Goal: Task Accomplishment & Management: Manage account settings

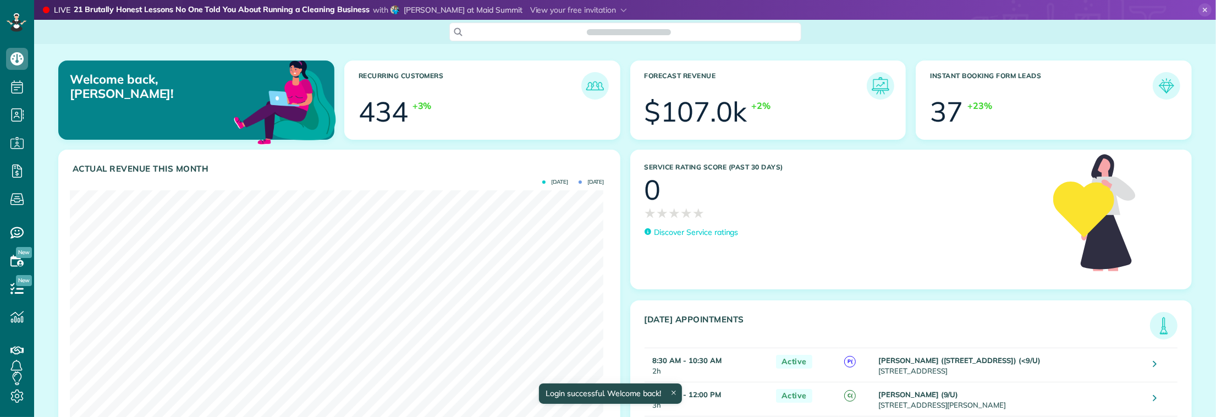
scroll to position [237, 534]
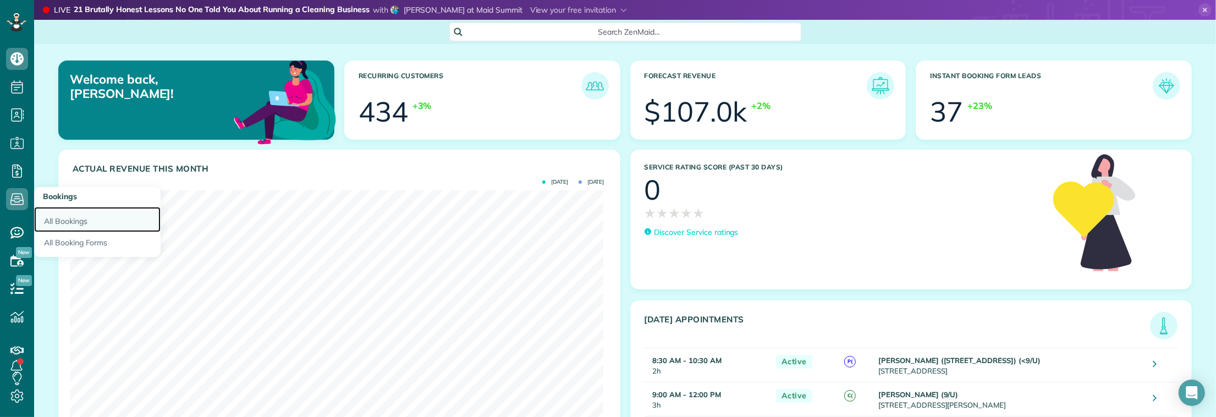
click at [64, 226] on link "All Bookings" at bounding box center [97, 219] width 127 height 25
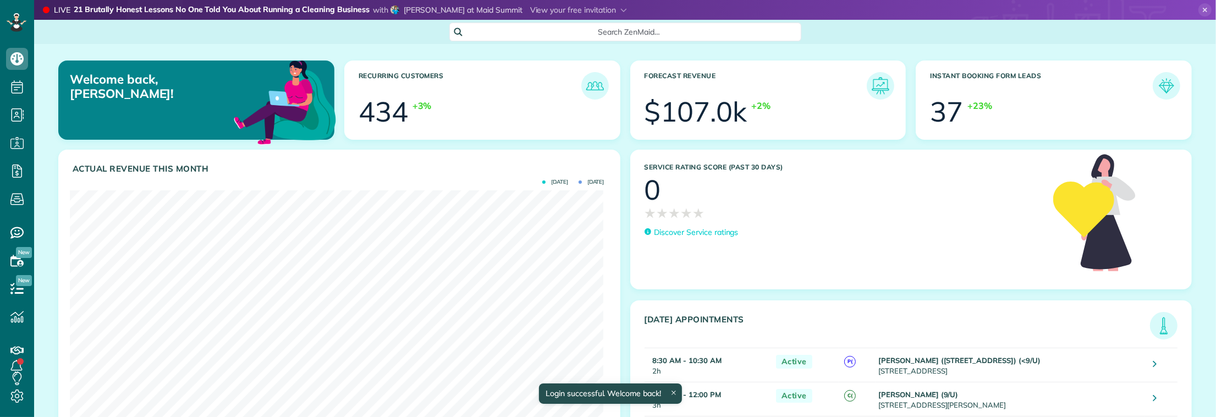
scroll to position [237, 534]
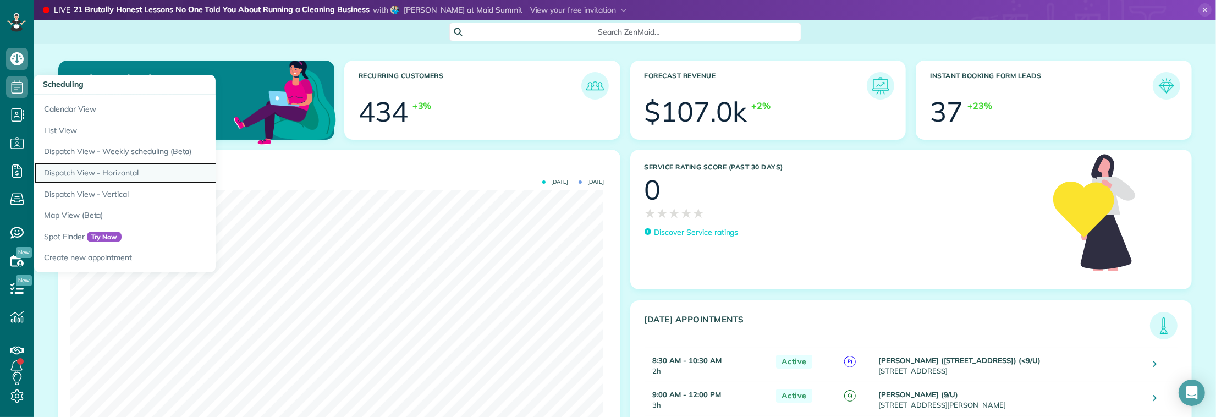
click at [81, 168] on link "Dispatch View - Horizontal" at bounding box center [171, 172] width 275 height 21
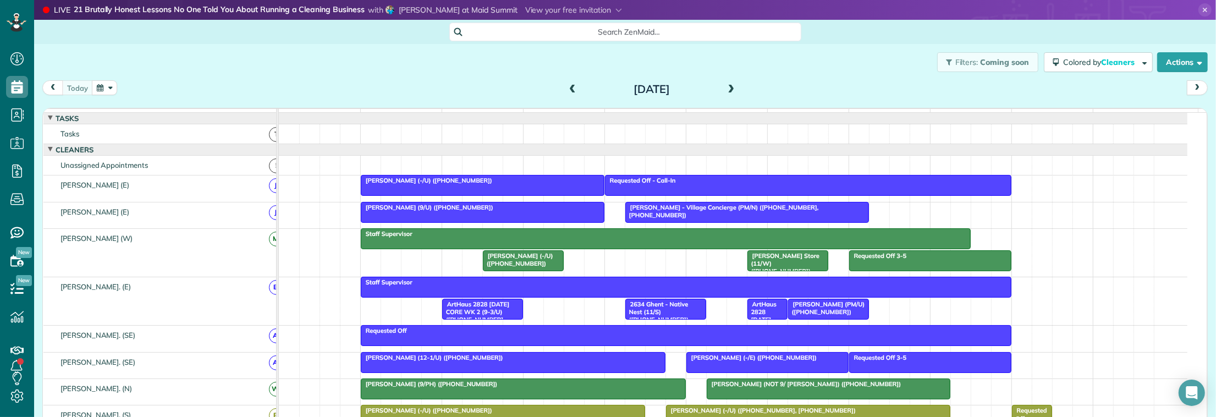
scroll to position [4, 4]
click at [510, 31] on span "Search ZenMaid…" at bounding box center [629, 31] width 334 height 11
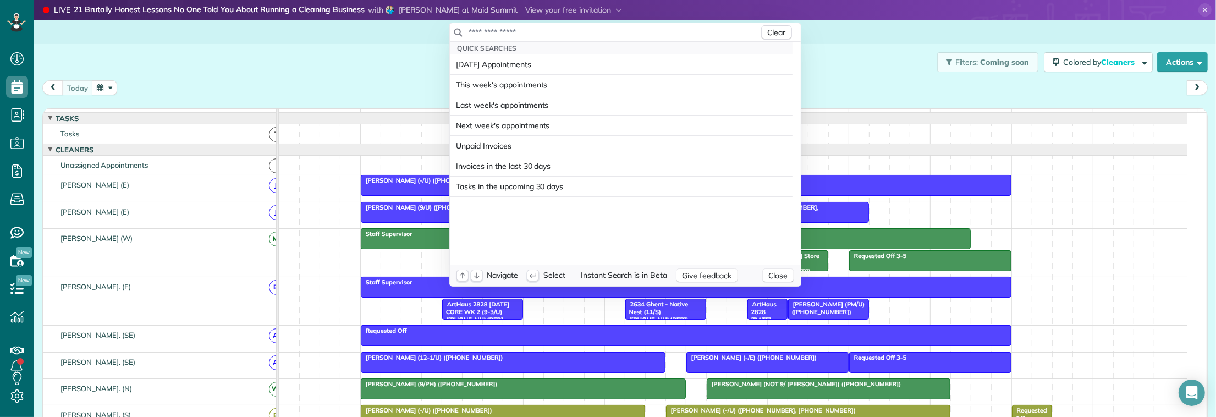
click at [510, 31] on input "text" at bounding box center [614, 31] width 290 height 11
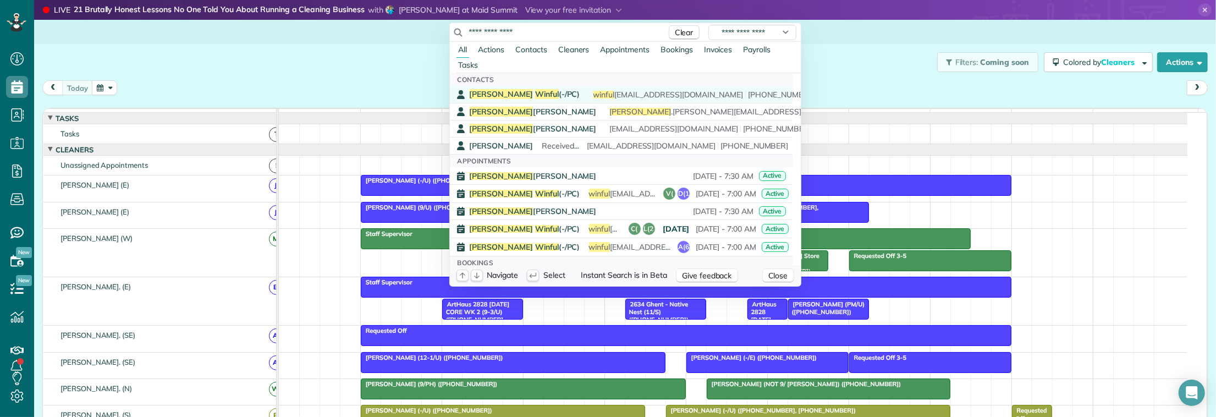
type input "**********"
click at [535, 91] on span "Winful" at bounding box center [547, 94] width 24 height 10
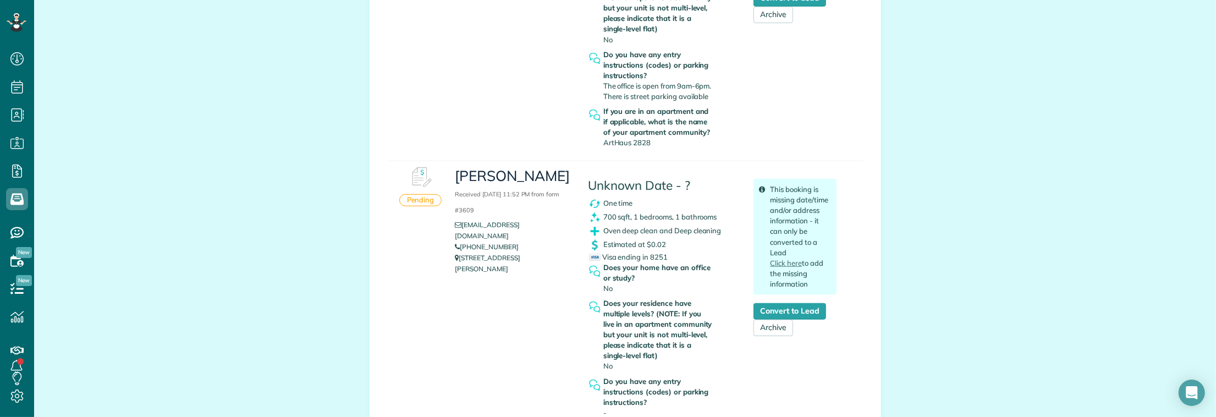
scroll to position [688, 0]
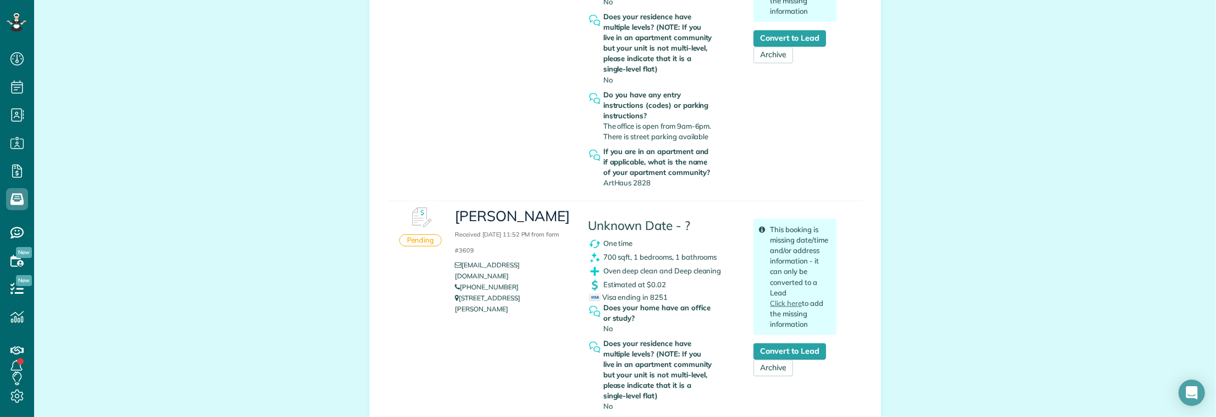
copy link "[PHONE_NUMBER]"
drag, startPoint x: 510, startPoint y: 279, endPoint x: 456, endPoint y: 281, distance: 54.5
click at [456, 282] on li "[PHONE_NUMBER]" at bounding box center [513, 287] width 116 height 11
copy link "(512) 653-9249"
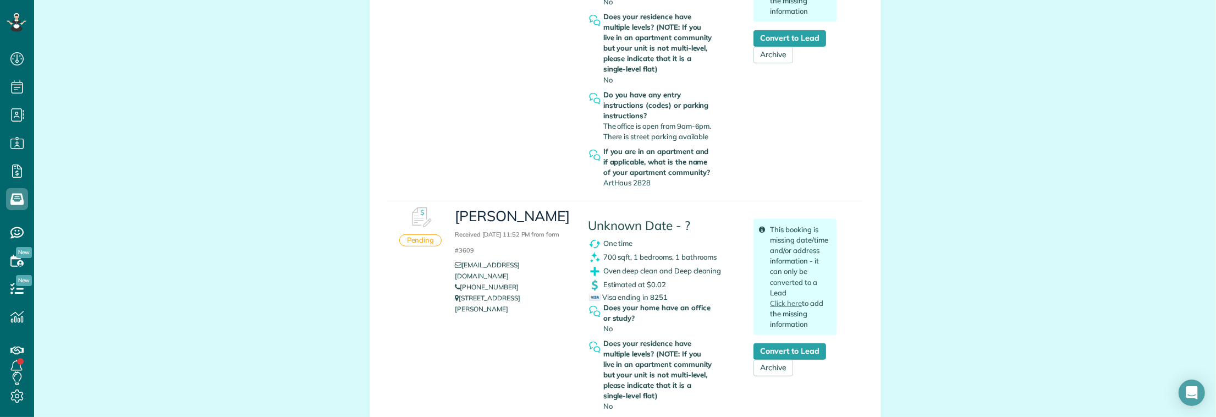
drag, startPoint x: 403, startPoint y: 379, endPoint x: 403, endPoint y: 361, distance: 17.1
click at [403, 375] on div "Pending Aaron Received September 08, 2025 11:52 PM from form #3609 aaronsalinas…" at bounding box center [625, 359] width 475 height 316
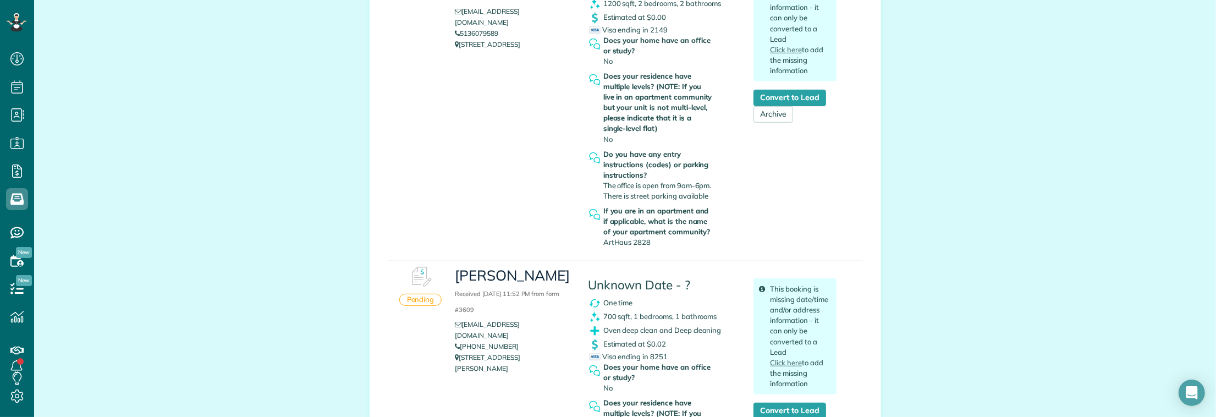
scroll to position [413, 0]
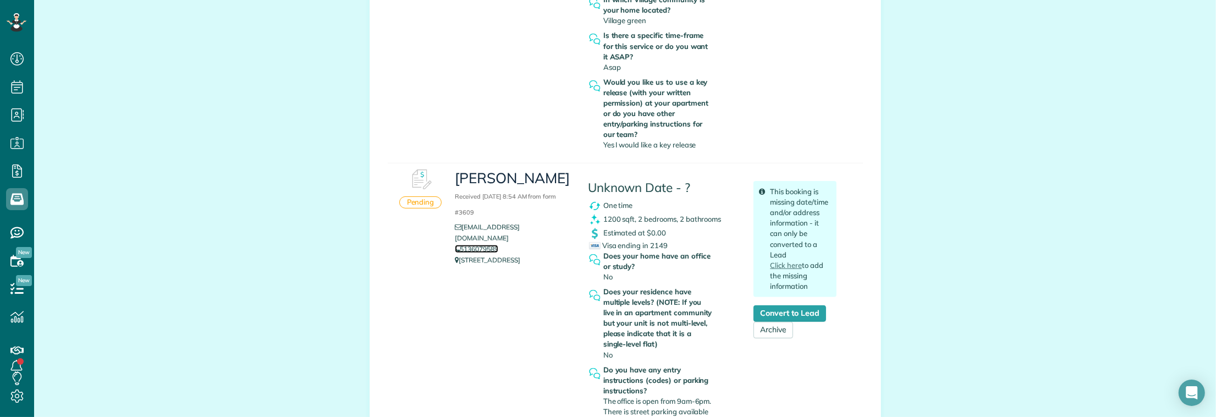
click at [472, 245] on link "5136079589" at bounding box center [476, 249] width 43 height 8
copy link "5136079589"
drag, startPoint x: 479, startPoint y: 238, endPoint x: 455, endPoint y: 240, distance: 23.8
click at [455, 244] on li "5136079589" at bounding box center [513, 249] width 116 height 11
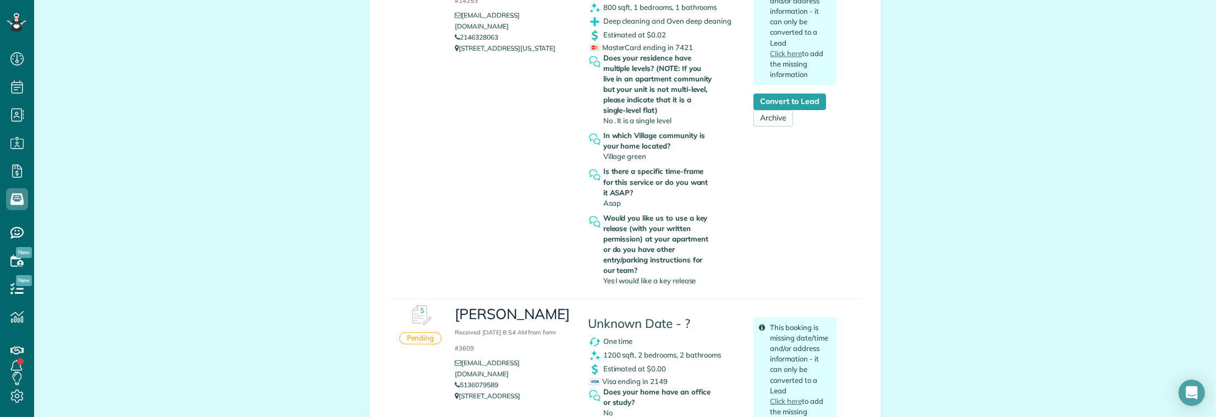
scroll to position [275, 0]
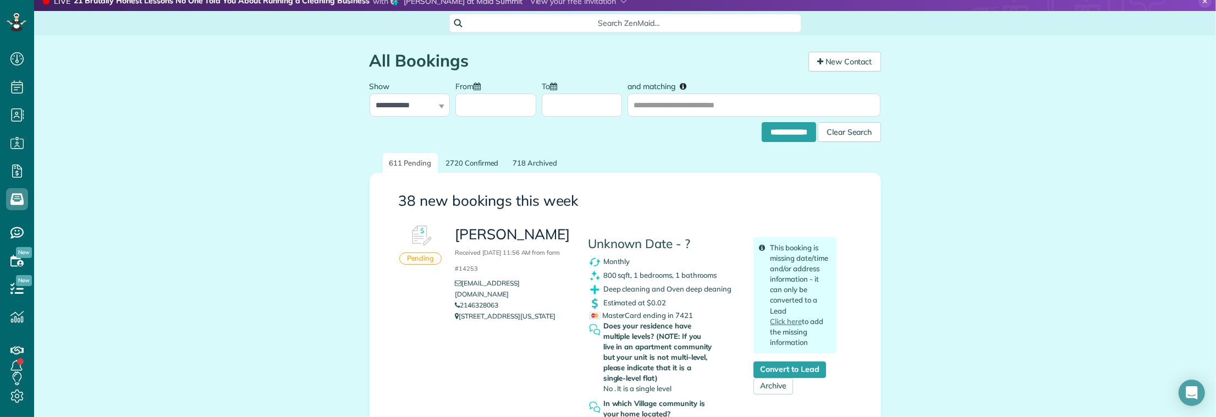
scroll to position [0, 0]
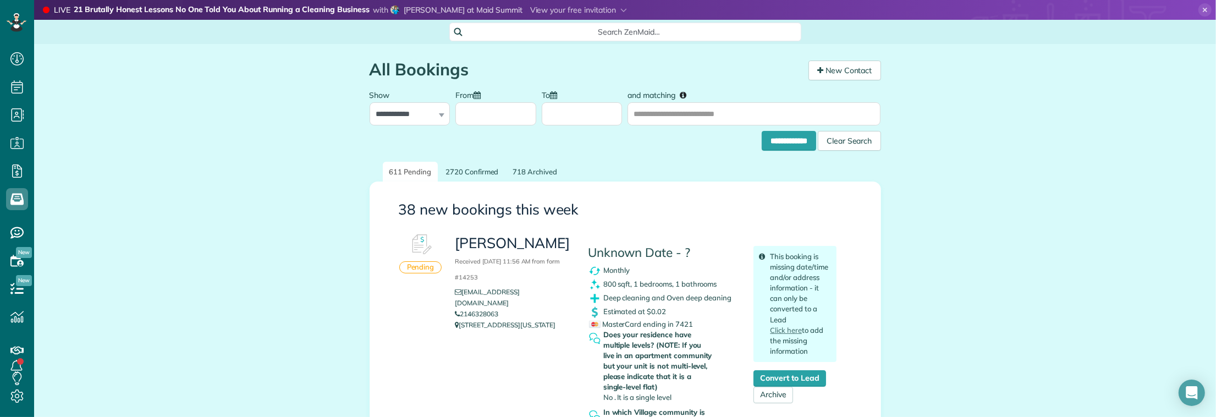
copy link "2146328063"
drag, startPoint x: 517, startPoint y: 304, endPoint x: 447, endPoint y: 306, distance: 69.9
click at [447, 306] on div "Vernesha Ruffin Received September 09, 2025 11:56 AM from form #14253 verneshar…" at bounding box center [513, 282] width 133 height 108
drag, startPoint x: 173, startPoint y: 169, endPoint x: 174, endPoint y: 177, distance: 7.8
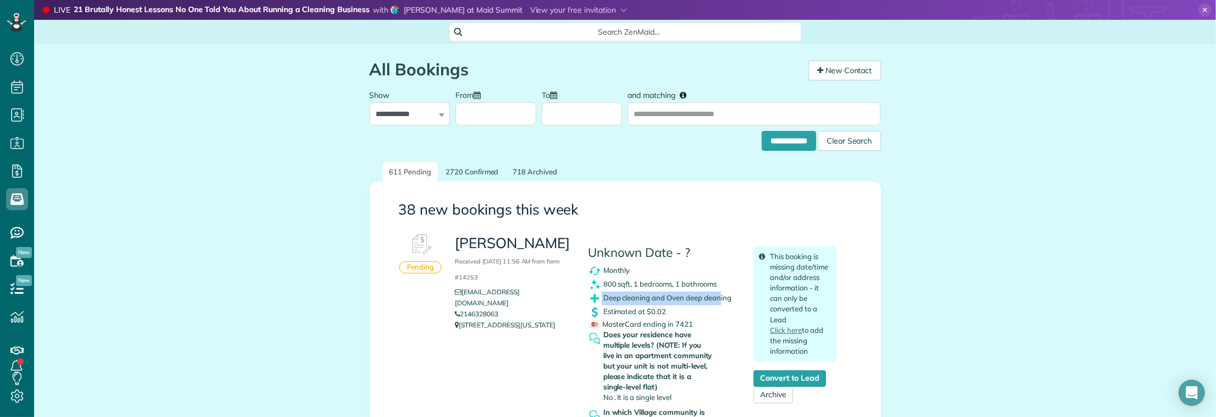
drag, startPoint x: 597, startPoint y: 298, endPoint x: 716, endPoint y: 300, distance: 118.3
click at [716, 300] on div "Deep cleaning and Oven deep cleaning" at bounding box center [663, 299] width 150 height 14
click at [693, 320] on div "MasterCard ending in 7421" at bounding box center [663, 324] width 149 height 10
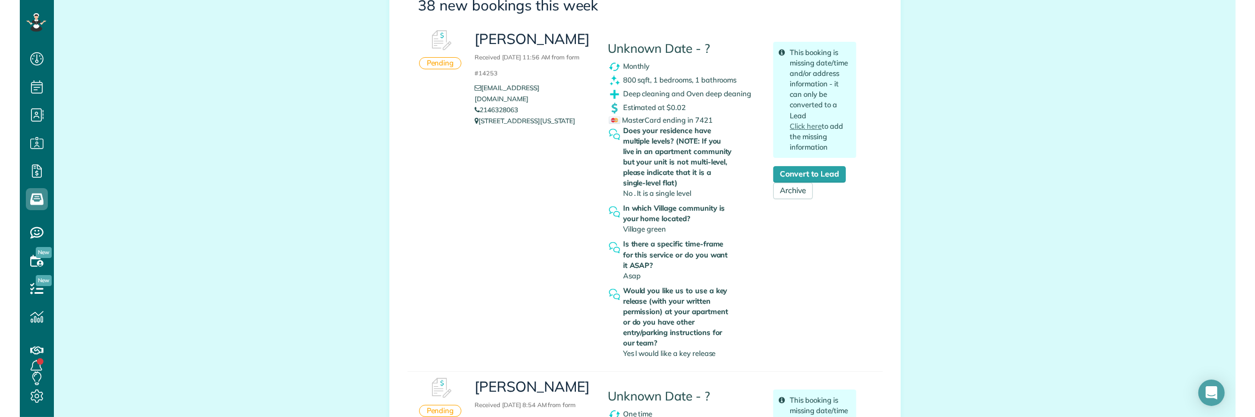
scroll to position [138, 0]
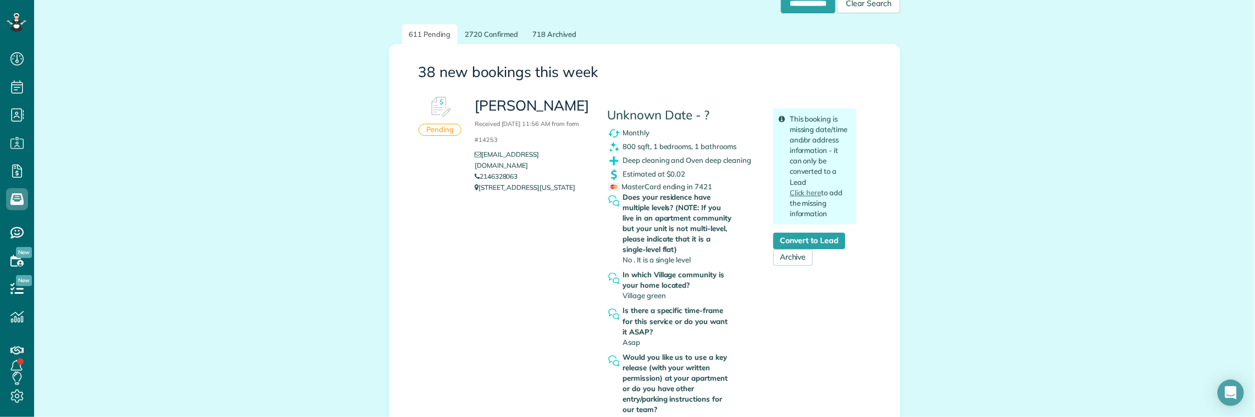
copy h3 "Vernesha Ruffin"
drag, startPoint x: 463, startPoint y: 100, endPoint x: 586, endPoint y: 106, distance: 122.8
click at [586, 106] on div "Vernesha Ruffin Received September 09, 2025 11:56 AM from form #14253 verneshar…" at bounding box center [533, 145] width 133 height 108
copy div "Monthly 800 sqft, 1 bedrooms, 1 bathrooms Deep cleaning and Oven deep cleaning"
drag, startPoint x: 618, startPoint y: 130, endPoint x: 749, endPoint y: 157, distance: 134.2
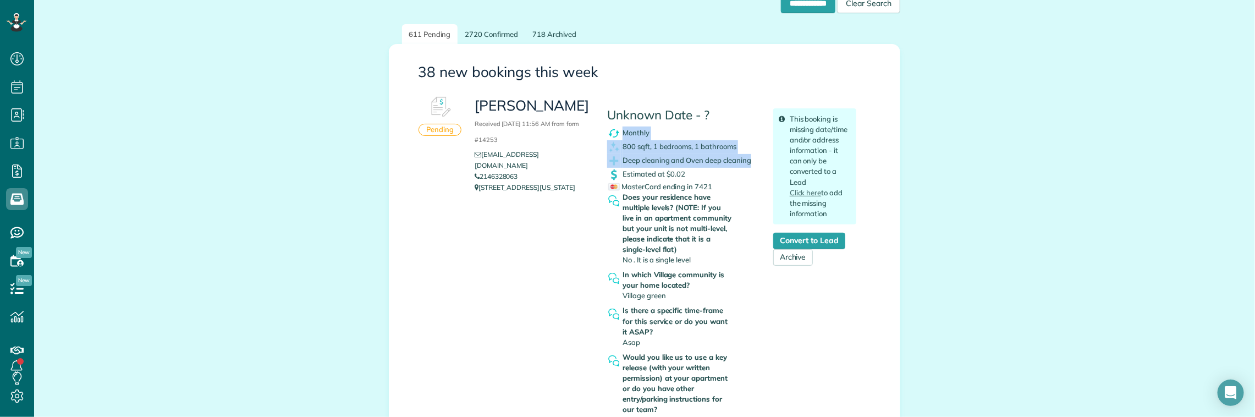
click at [749, 157] on div "Unknown Date - ? Monthly 800 sqft, 1 bedrooms, 1 bathrooms Deep cleaning and Ov…" at bounding box center [682, 260] width 166 height 339
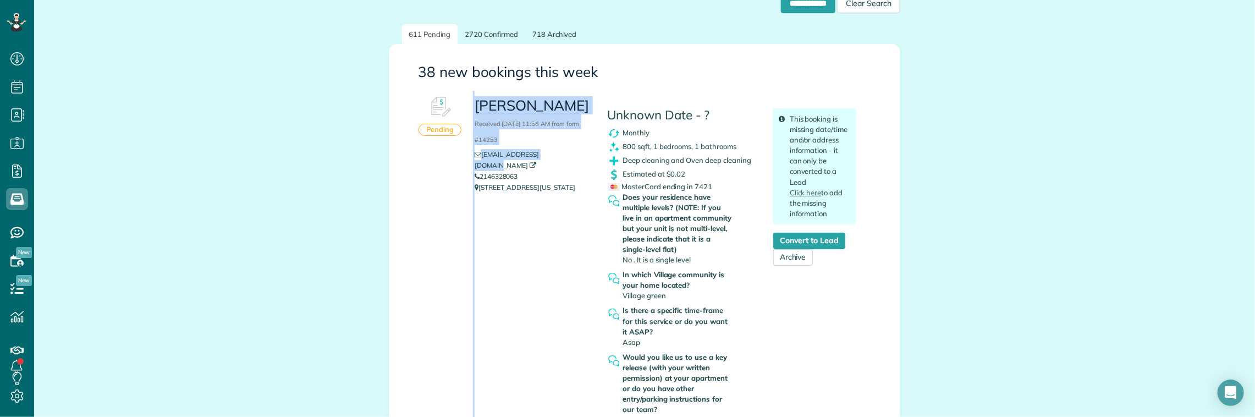
drag, startPoint x: 502, startPoint y: 155, endPoint x: 546, endPoint y: 155, distance: 43.5
click at [546, 155] on div "Pending Vernesha Ruffin Received September 09, 2025 11:56 AM from form #14253 v…" at bounding box center [644, 265] width 475 height 348
click at [501, 215] on div "Vernesha Ruffin Received September 09, 2025 11:56 AM from form #14253 verneshar…" at bounding box center [666, 260] width 398 height 339
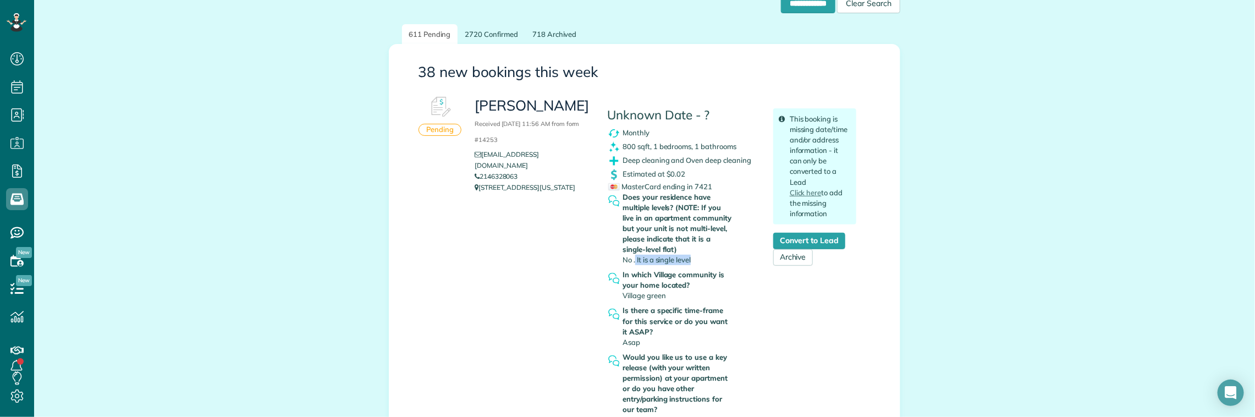
drag, startPoint x: 632, startPoint y: 260, endPoint x: 727, endPoint y: 257, distance: 95.8
click at [727, 257] on div "Does your residence have multiple levels? (NOTE: If you live in an apartment co…" at bounding box center [678, 228] width 111 height 73
drag, startPoint x: 619, startPoint y: 297, endPoint x: 690, endPoint y: 299, distance: 71.5
click at [690, 299] on div "In which Village community is your home located? Village green" at bounding box center [678, 285] width 111 height 31
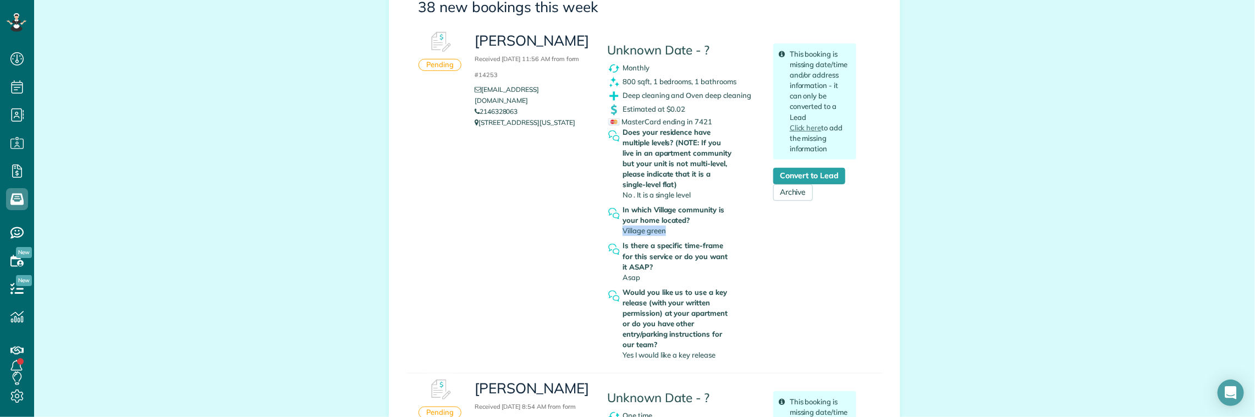
scroll to position [206, 0]
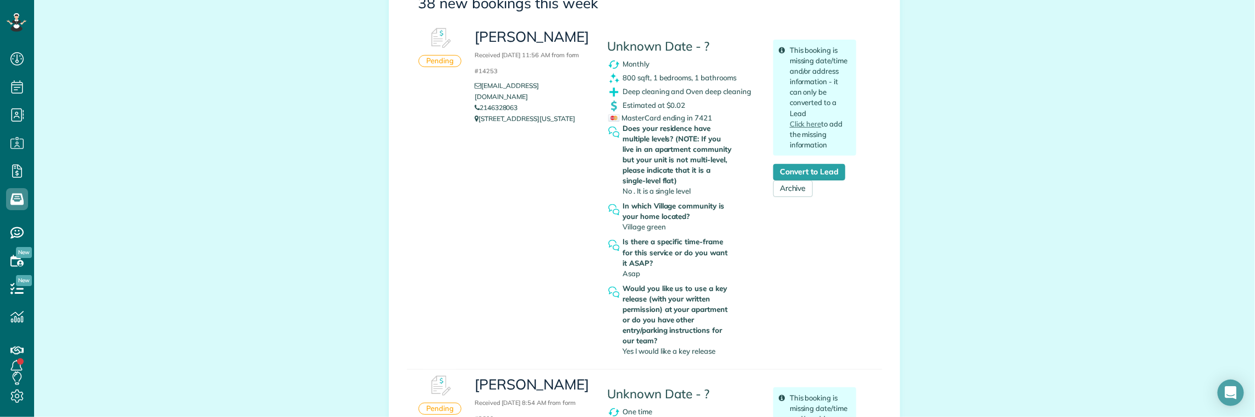
drag, startPoint x: 541, startPoint y: 120, endPoint x: 471, endPoint y: 107, distance: 71.0
click at [475, 113] on p "5350 Amesbury drive apt 2210 Dallas Texas 75206" at bounding box center [533, 118] width 116 height 11
copy p "5350 Amesbury drive apt 2210 Dallas Texas 75206"
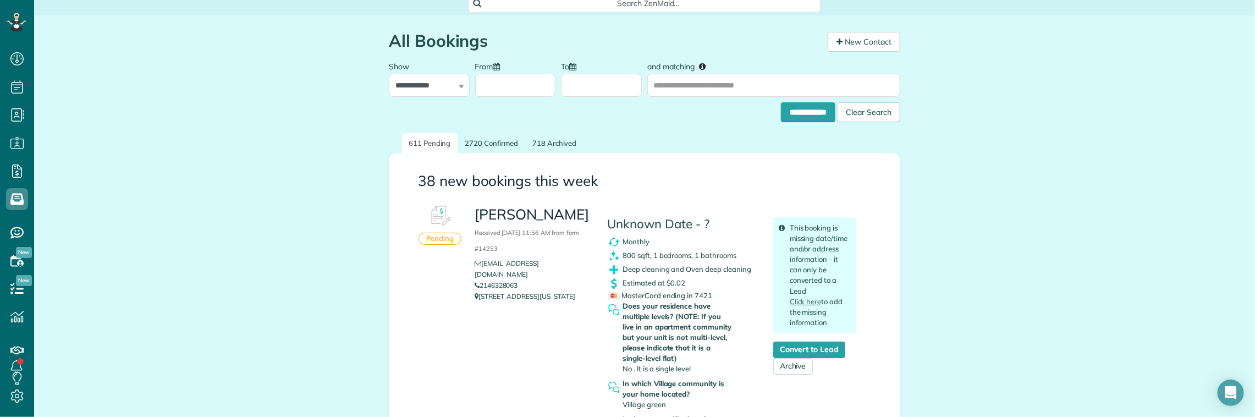
scroll to position [0, 0]
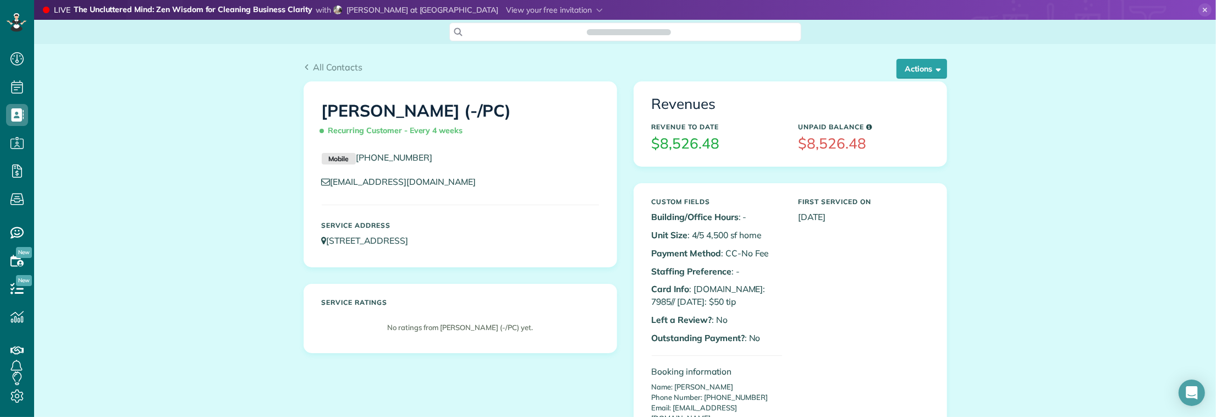
scroll to position [4, 4]
click at [927, 70] on button "Actions" at bounding box center [922, 69] width 51 height 20
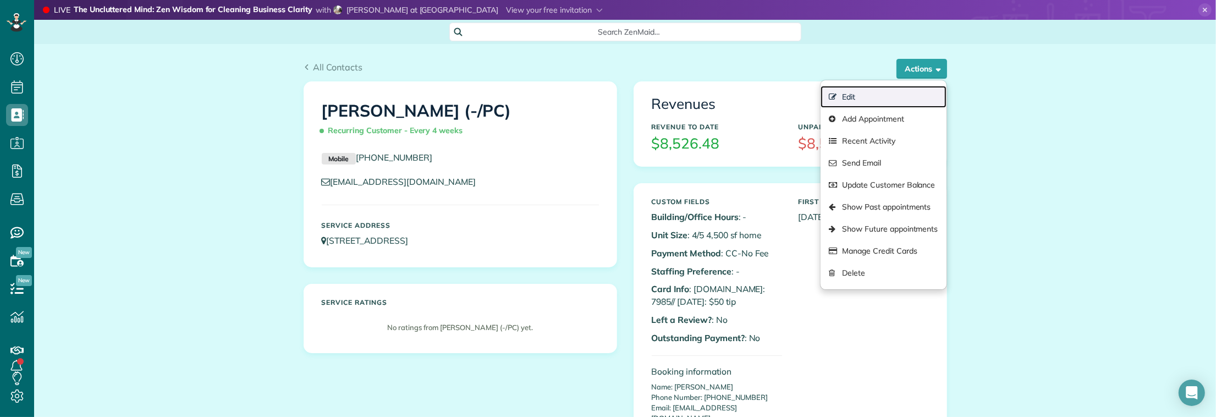
click at [868, 97] on link "Edit" at bounding box center [883, 97] width 125 height 22
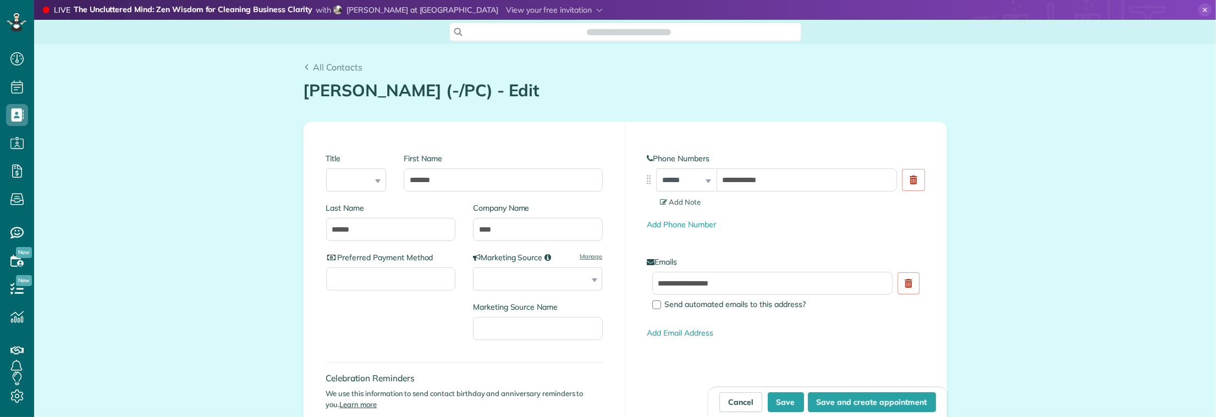
type input "**********"
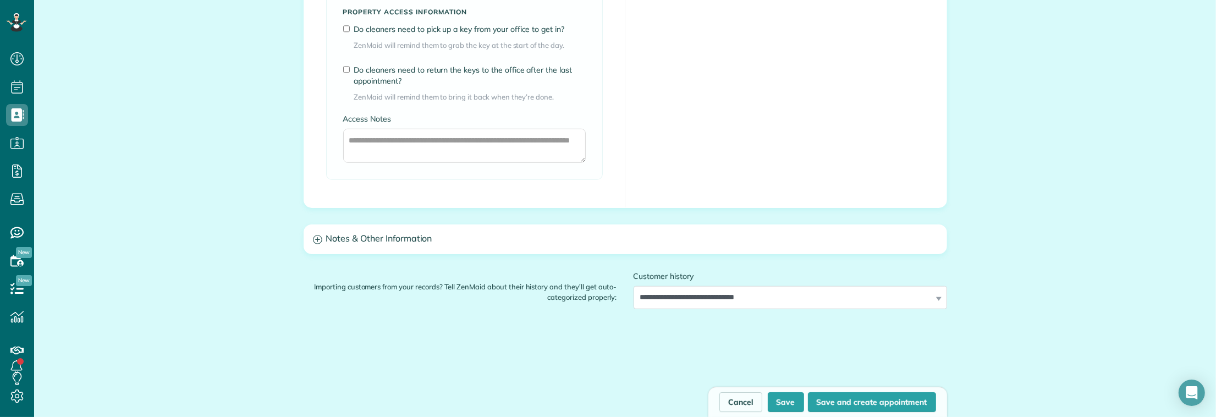
scroll to position [894, 0]
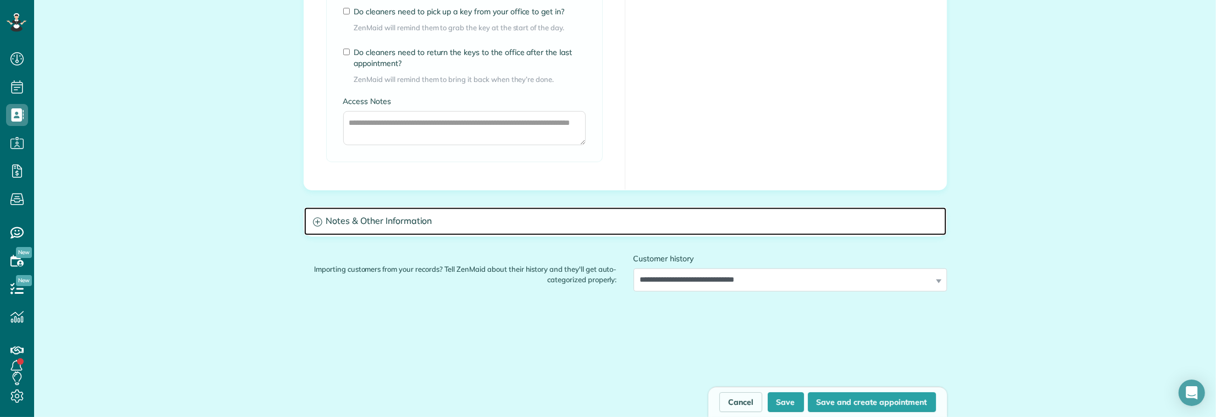
click at [439, 223] on h3 "Notes & Other Information" at bounding box center [625, 221] width 643 height 28
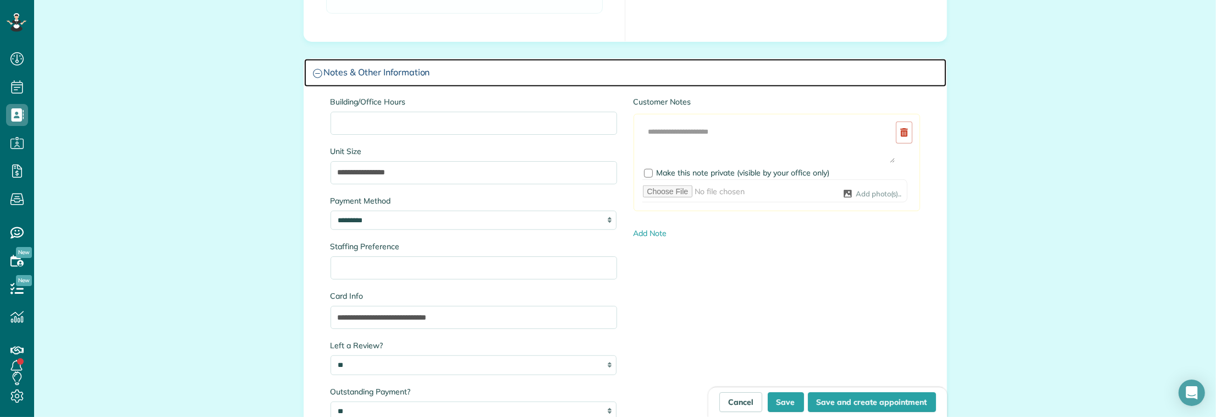
scroll to position [1100, 0]
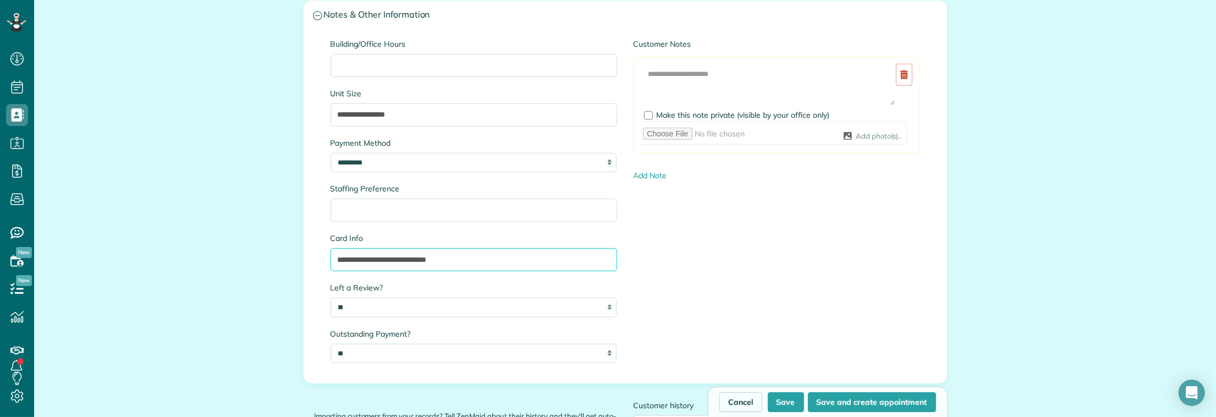
click at [465, 261] on input "**********" at bounding box center [474, 259] width 287 height 23
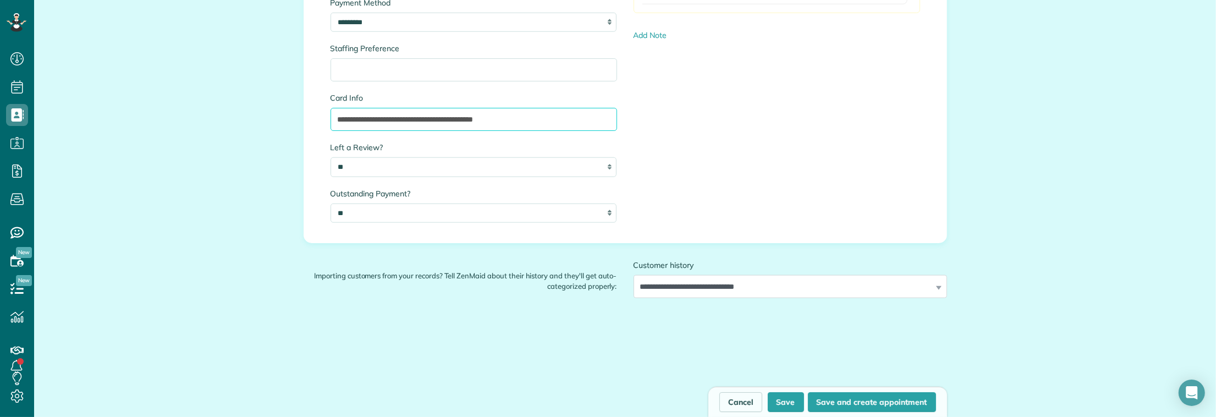
scroll to position [1307, 0]
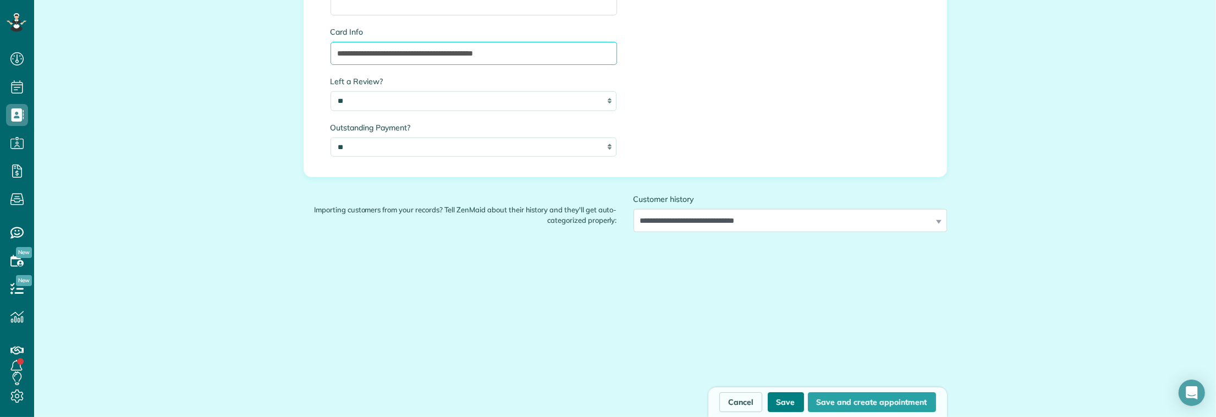
type input "**********"
click at [782, 401] on button "Save" at bounding box center [786, 402] width 36 height 20
type input "**********"
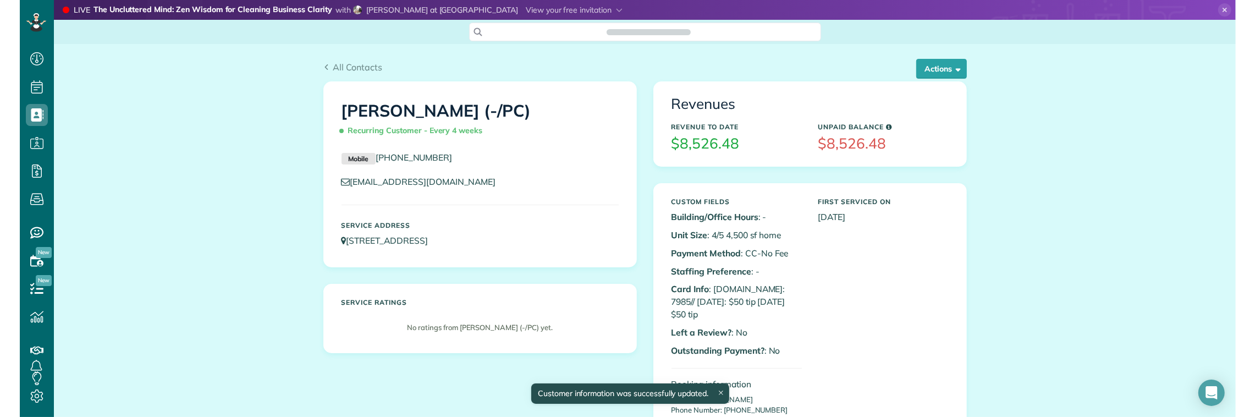
scroll to position [4, 4]
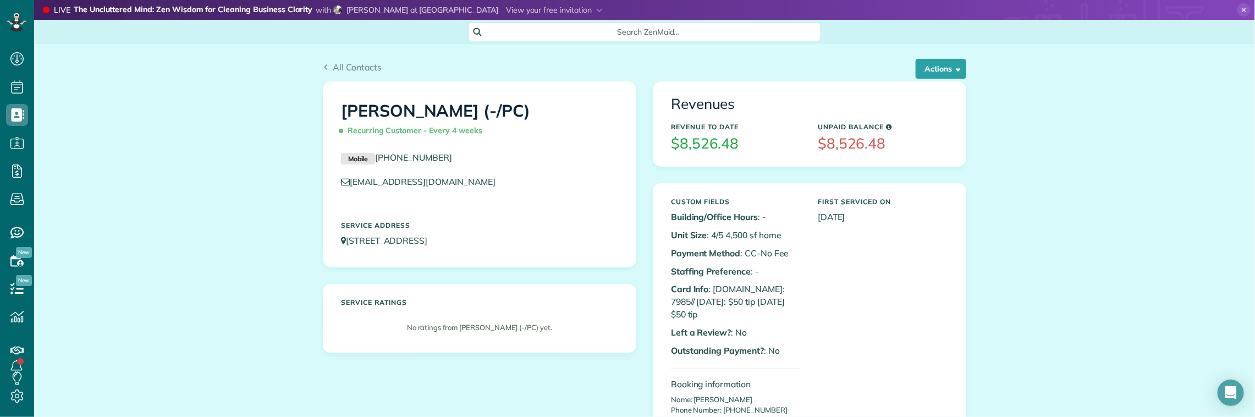
click at [537, 28] on span "Search ZenMaid…" at bounding box center [648, 31] width 334 height 11
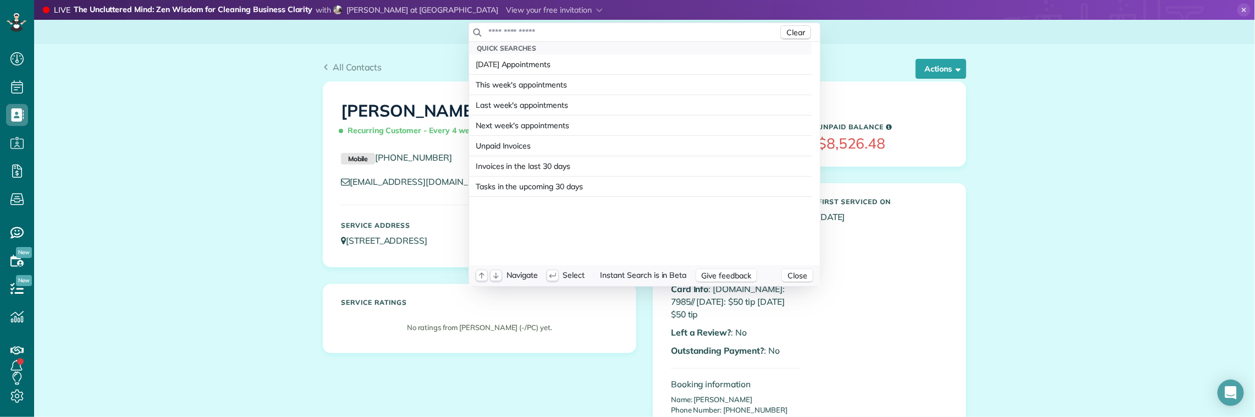
click at [536, 33] on input "text" at bounding box center [633, 31] width 290 height 11
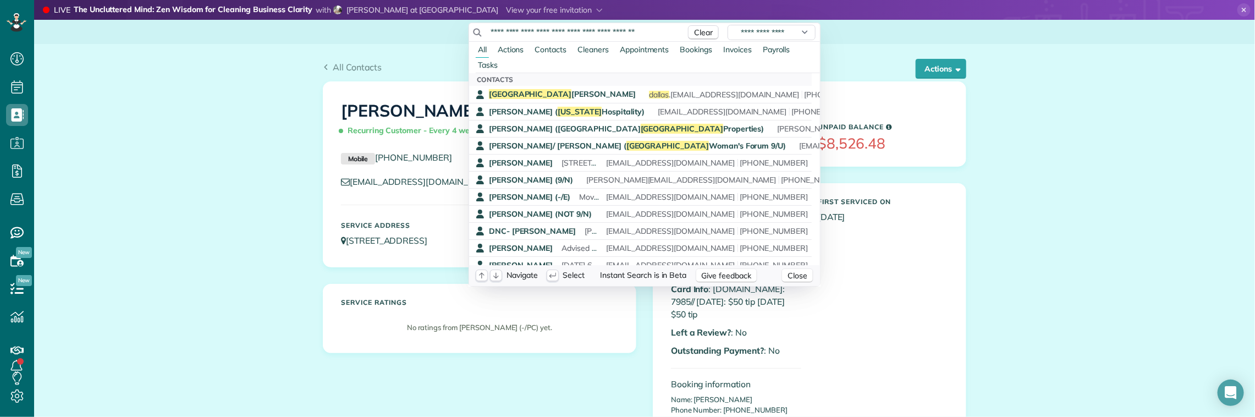
type input "**********"
drag, startPoint x: 245, startPoint y: 86, endPoint x: 243, endPoint y: 51, distance: 35.8
click at [245, 86] on html "Dashboard Scheduling Calendar View List View Dispatch View - Weekly scheduling …" at bounding box center [627, 208] width 1255 height 417
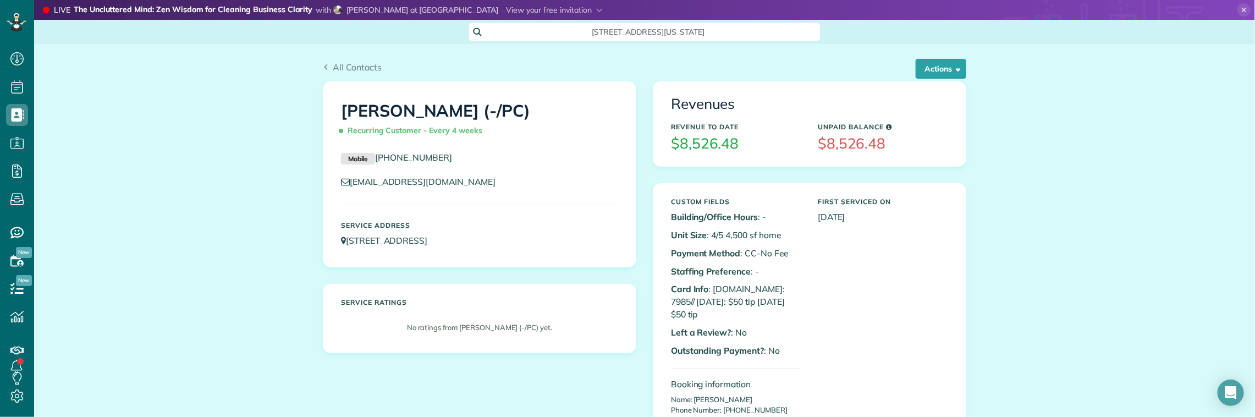
click at [574, 31] on span "[STREET_ADDRESS][US_STATE]" at bounding box center [648, 31] width 334 height 11
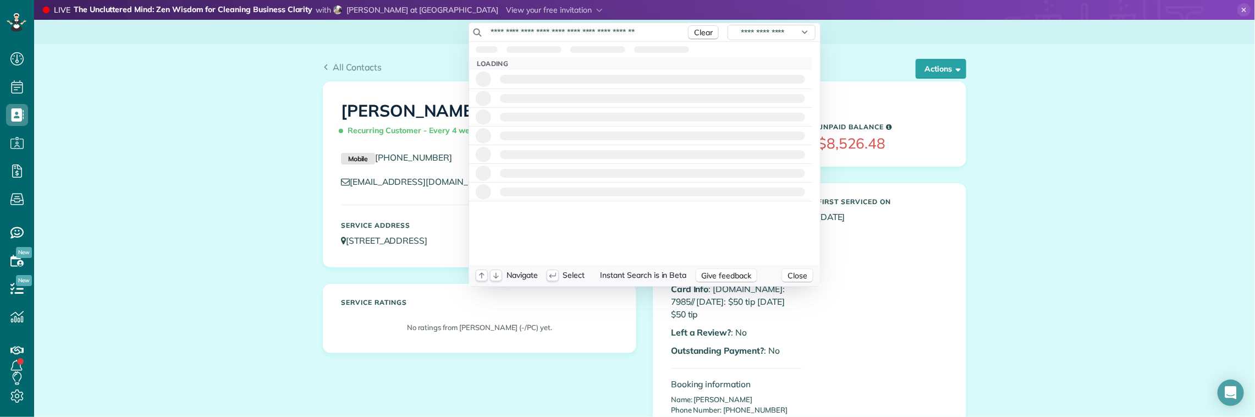
click at [577, 30] on input "**********" at bounding box center [584, 31] width 193 height 11
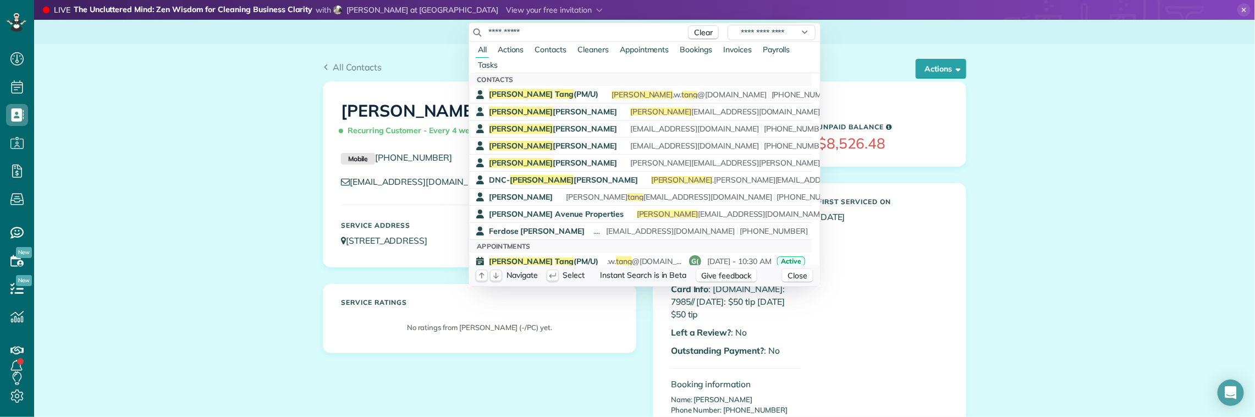
type input "**********"
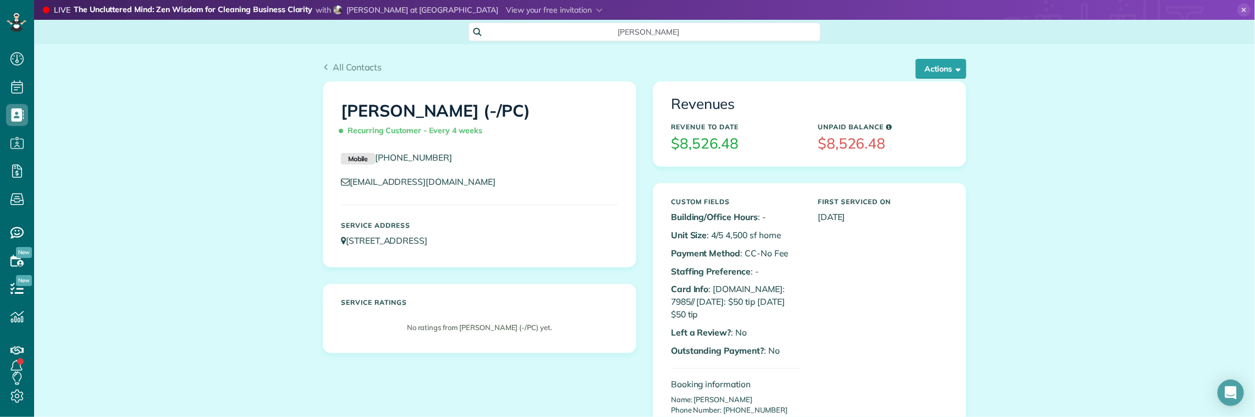
click at [166, 204] on html "Dashboard Scheduling Calendar View List View Dispatch View - Weekly scheduling …" at bounding box center [627, 208] width 1255 height 417
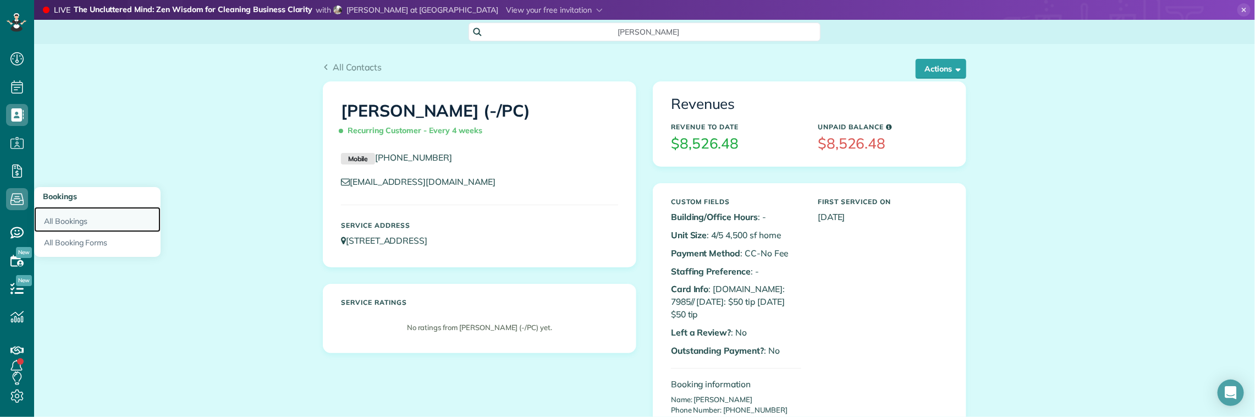
click at [64, 219] on link "All Bookings" at bounding box center [97, 219] width 127 height 25
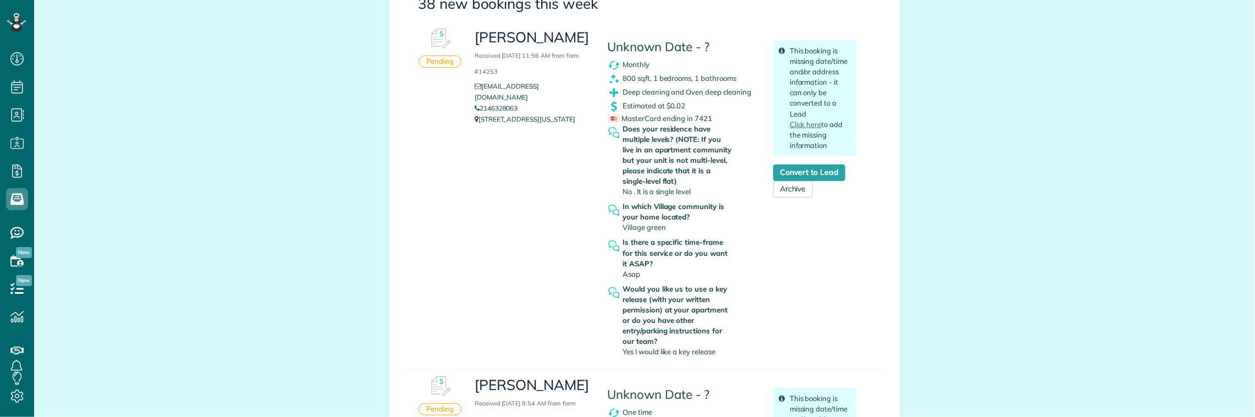
scroll to position [4, 4]
copy link "2146328063"
drag, startPoint x: 522, startPoint y: 95, endPoint x: 475, endPoint y: 95, distance: 46.8
click at [475, 102] on li "2146328063" at bounding box center [533, 107] width 116 height 11
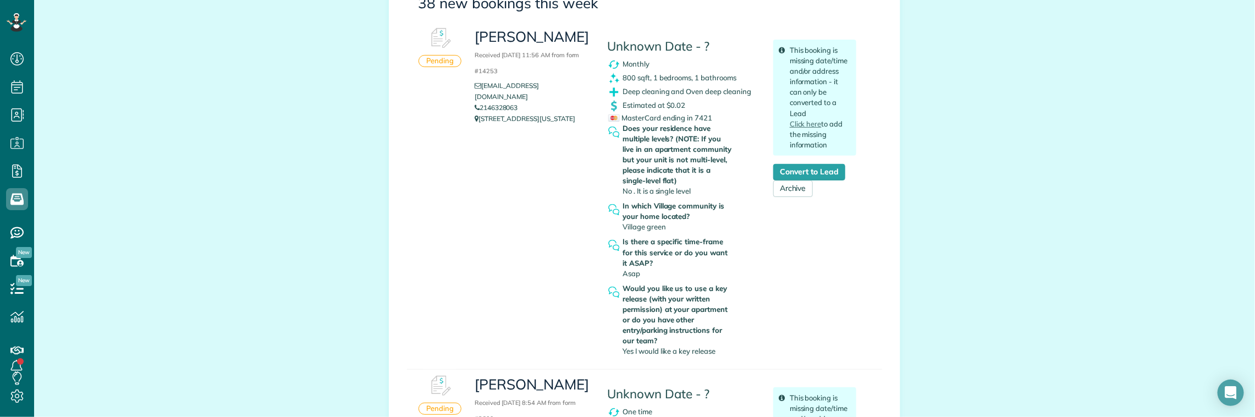
drag, startPoint x: 229, startPoint y: 100, endPoint x: 279, endPoint y: 97, distance: 50.7
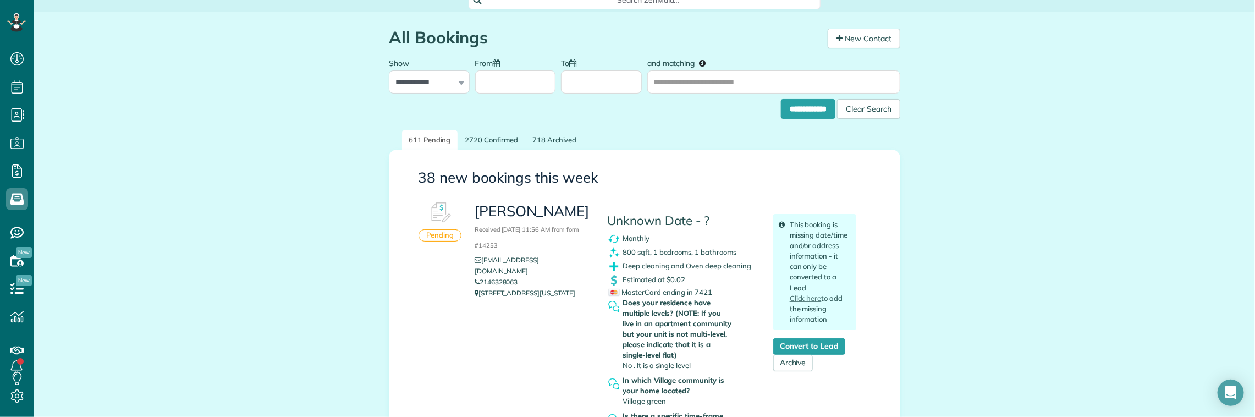
scroll to position [0, 0]
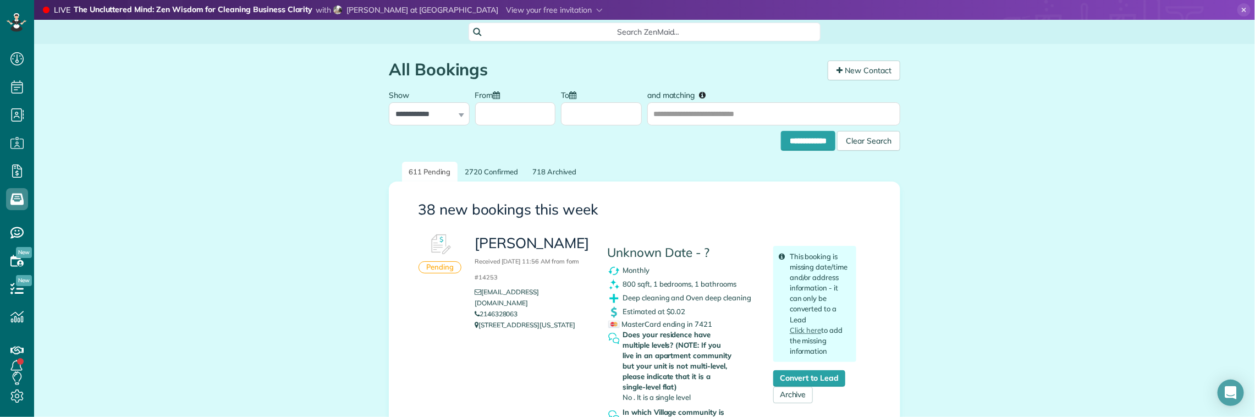
copy h3 "Vernesha Ruffin"
drag, startPoint x: 471, startPoint y: 240, endPoint x: 578, endPoint y: 246, distance: 106.9
click at [578, 246] on h3 "Vernesha Ruffin Received September 09, 2025 11:56 AM from form #14253" at bounding box center [533, 258] width 116 height 47
drag, startPoint x: 138, startPoint y: 377, endPoint x: 174, endPoint y: 282, distance: 102.4
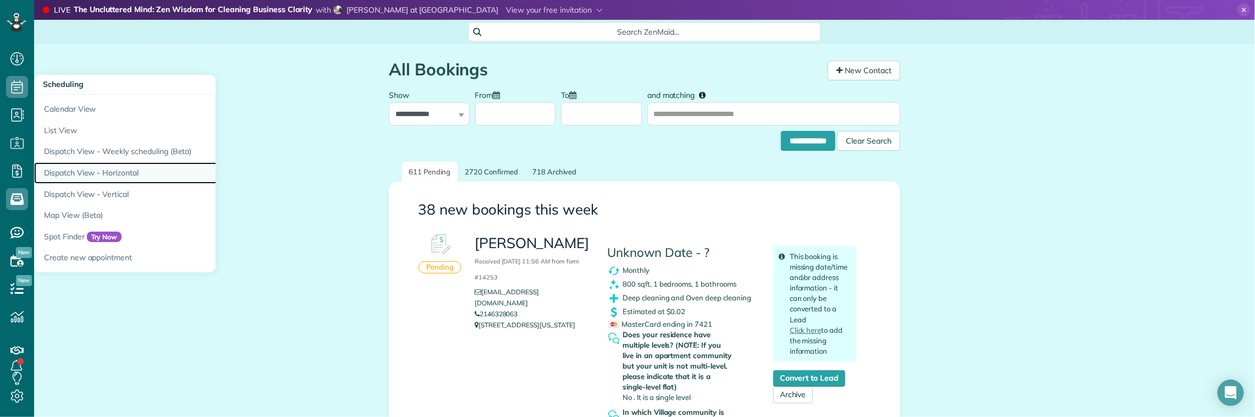
click at [89, 168] on link "Dispatch View - Horizontal" at bounding box center [171, 172] width 275 height 21
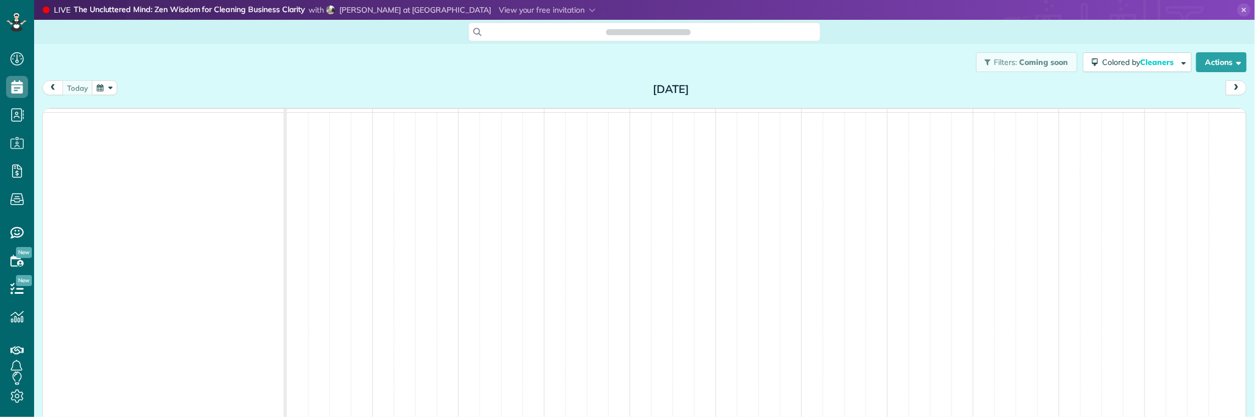
scroll to position [4, 4]
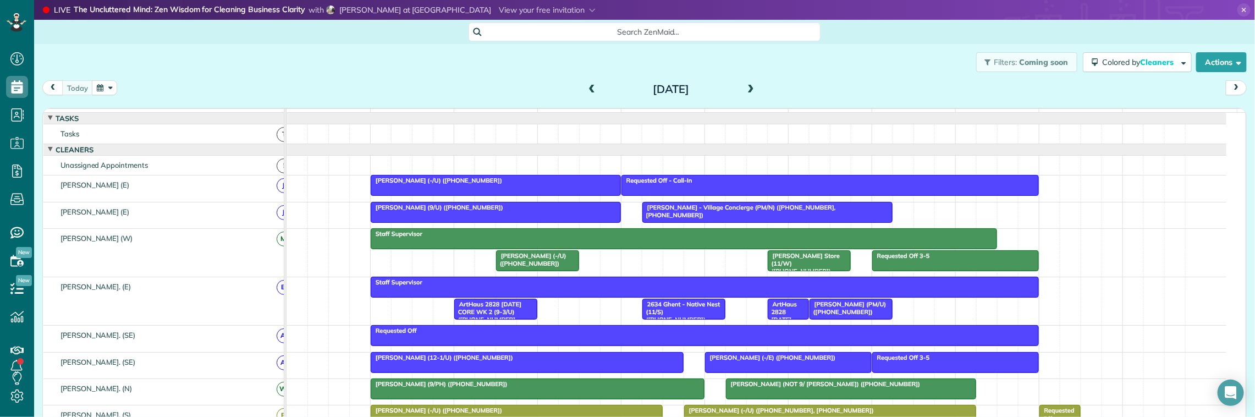
click at [503, 67] on div "Filters: Coming soon Colored by Cleaners Color by Cleaner Color by Team Color b…" at bounding box center [644, 62] width 1221 height 36
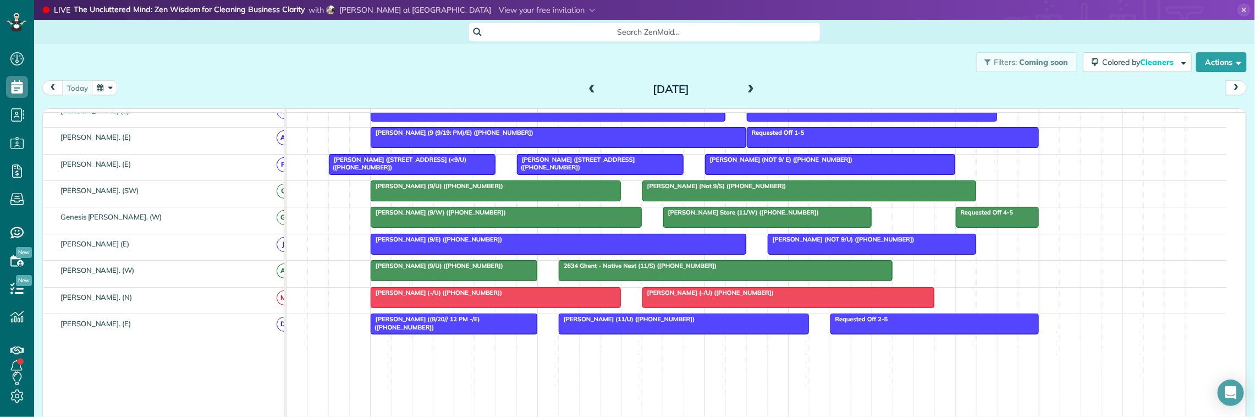
scroll to position [639, 0]
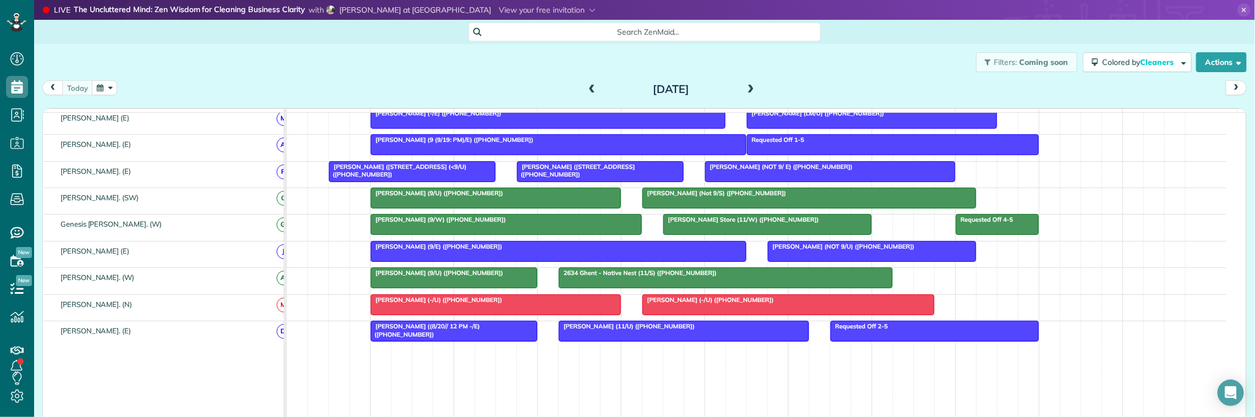
click at [745, 85] on span at bounding box center [751, 90] width 12 height 10
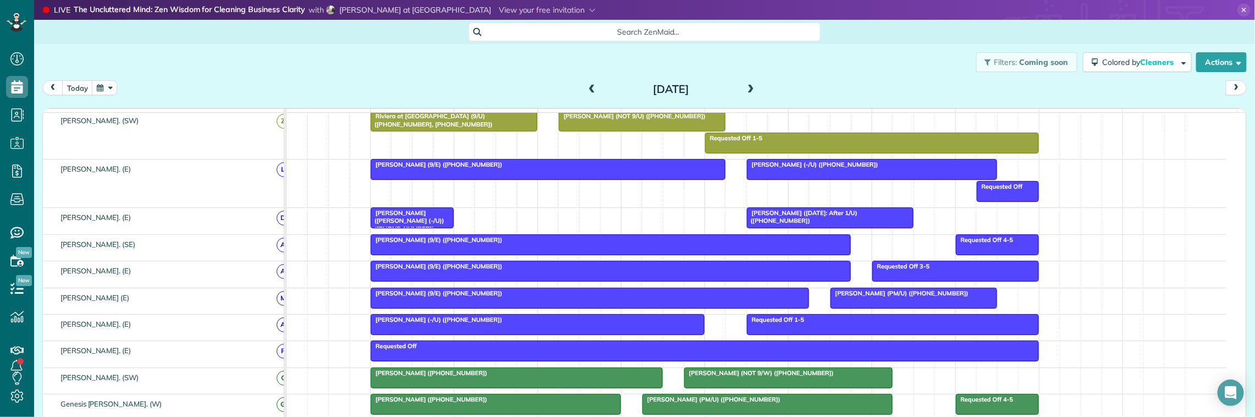
scroll to position [0, 0]
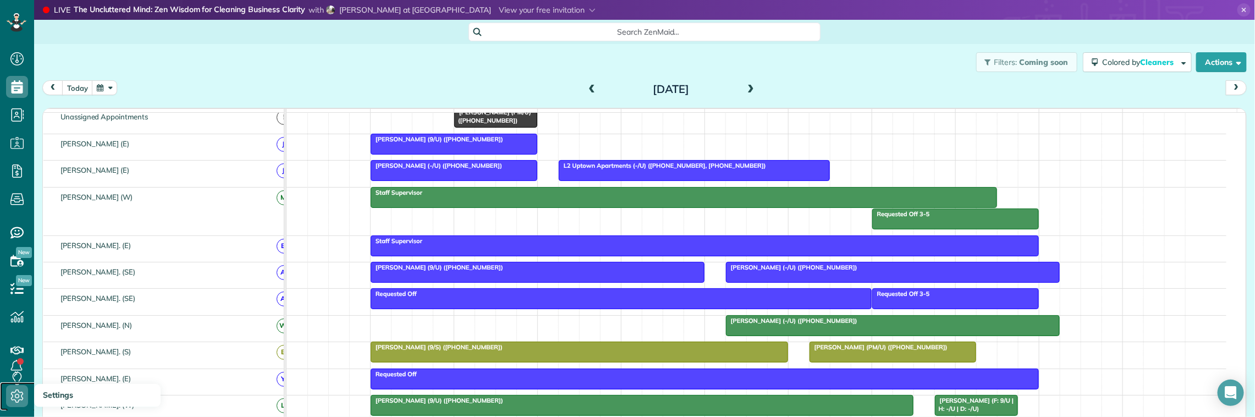
click at [10, 407] on span "Settings" at bounding box center [20, 407] width 29 height 1
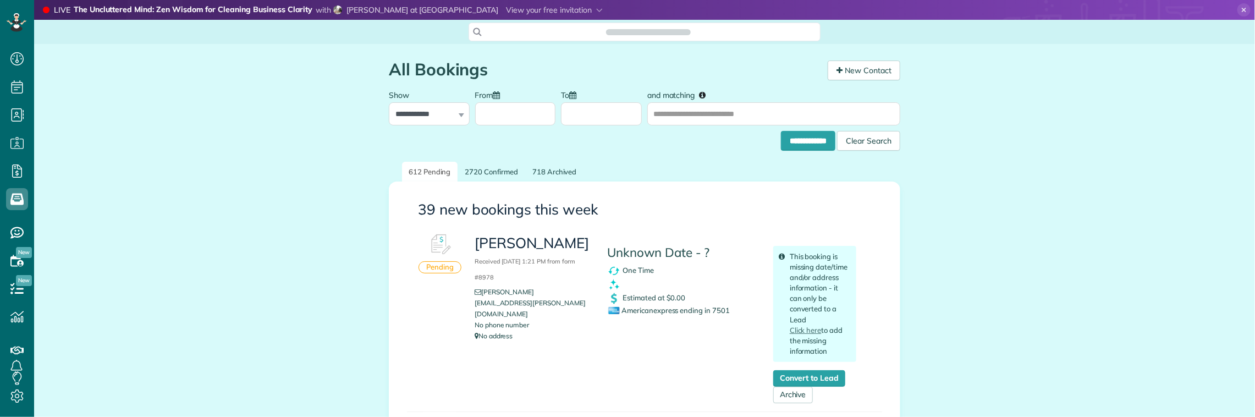
scroll to position [4, 4]
drag, startPoint x: 472, startPoint y: 244, endPoint x: 550, endPoint y: 243, distance: 78.1
click at [550, 243] on h3 "Jerry Tang Received September 09, 2025 1:21 PM from form #8978" at bounding box center [533, 258] width 116 height 47
copy h3 "erry Tang"
drag, startPoint x: 469, startPoint y: 244, endPoint x: 544, endPoint y: 244, distance: 74.3
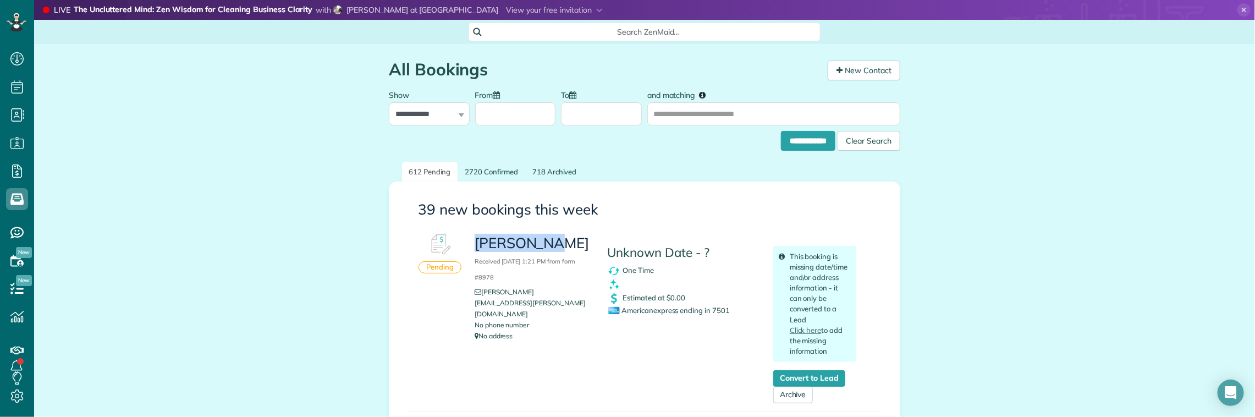
click at [544, 244] on h3 "Jerry Tang Received September 09, 2025 1:21 PM from form #8978" at bounding box center [533, 258] width 116 height 47
copy h3 "Jerry Tang"
click at [717, 309] on span "Americanexpress ending in 7501" at bounding box center [669, 310] width 122 height 9
copy span "7501"
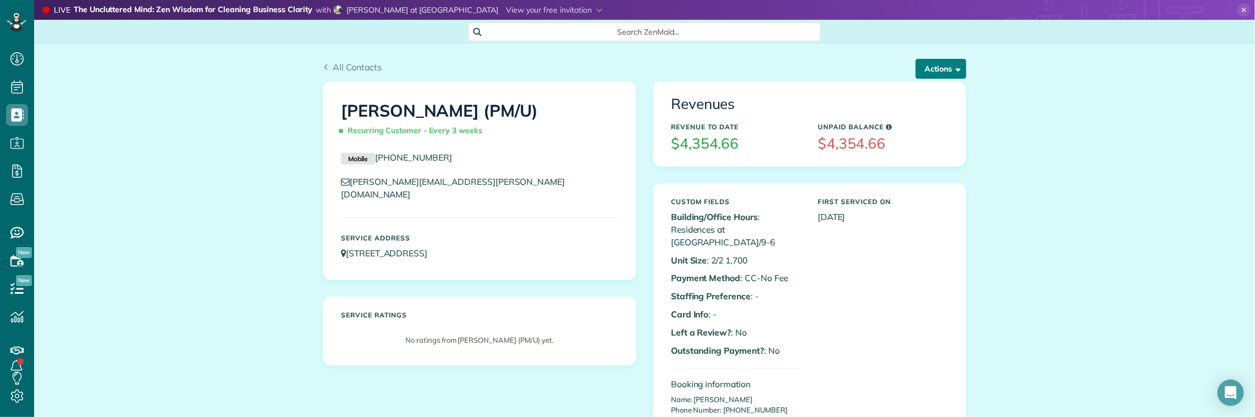
click at [942, 70] on button "Actions" at bounding box center [941, 69] width 51 height 20
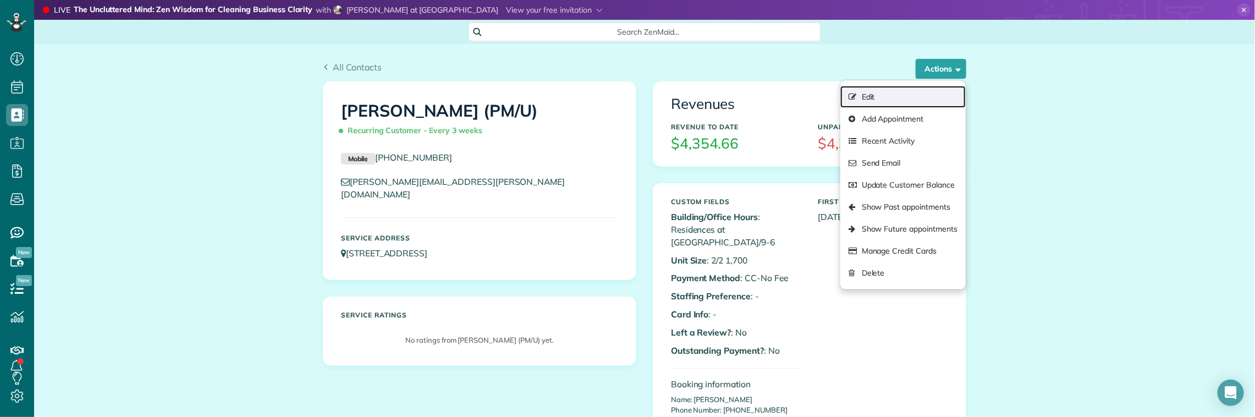
click at [886, 94] on link "Edit" at bounding box center [903, 97] width 125 height 22
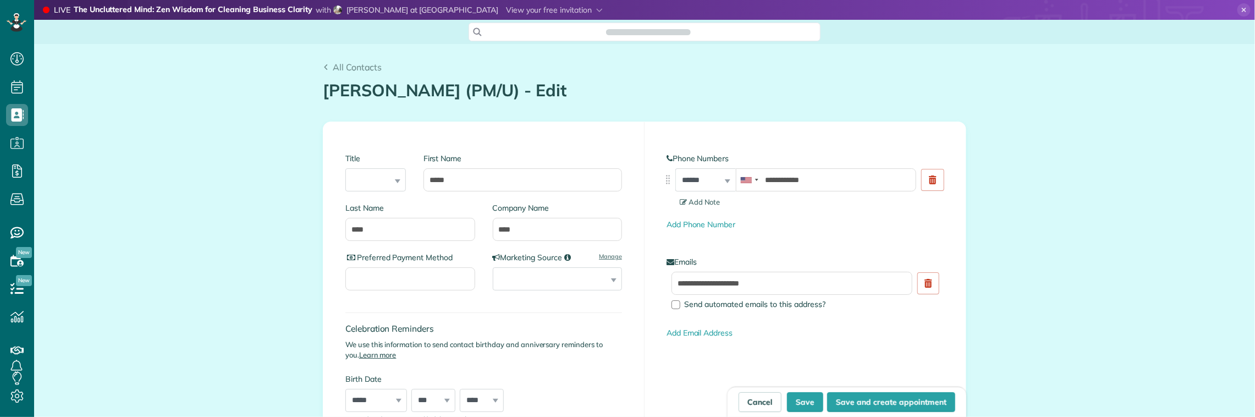
type input "**********"
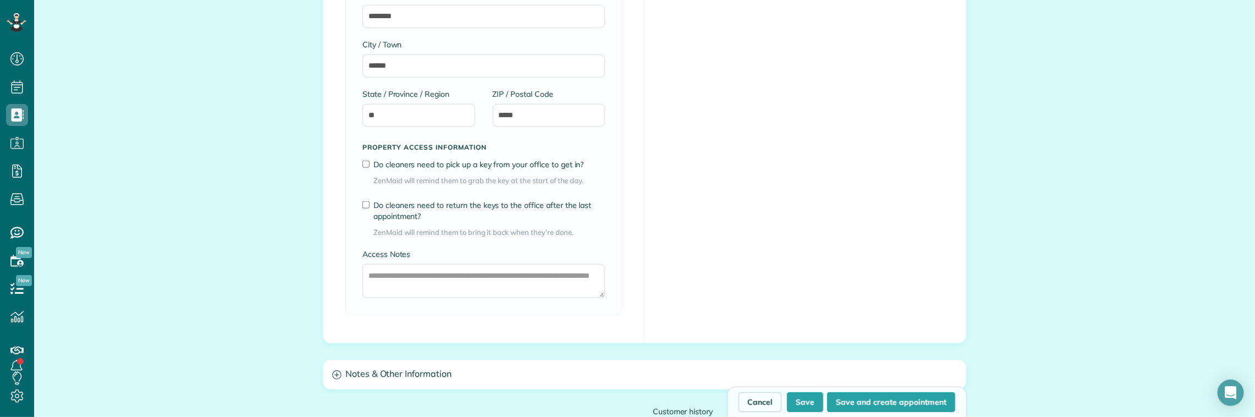
scroll to position [980, 0]
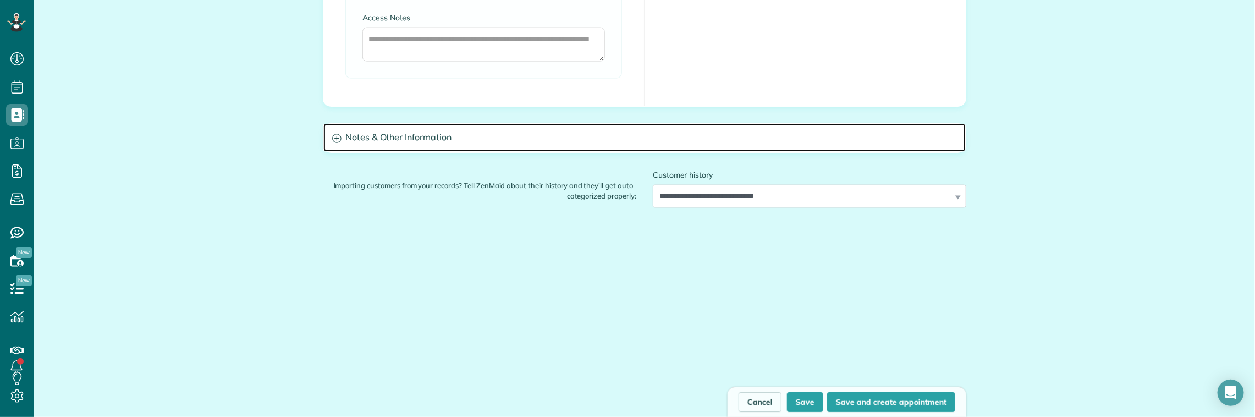
click at [502, 141] on h3 "Notes & Other Information" at bounding box center [644, 138] width 643 height 28
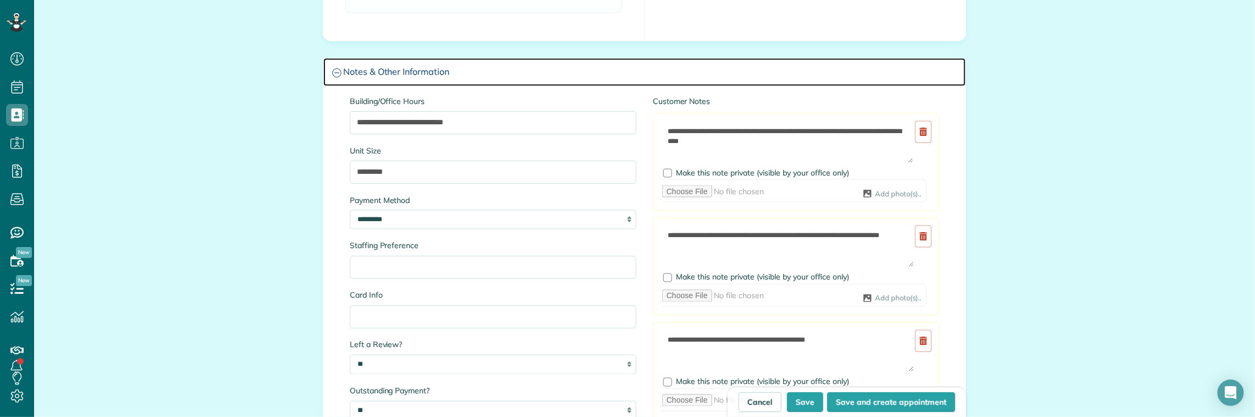
scroll to position [1049, 0]
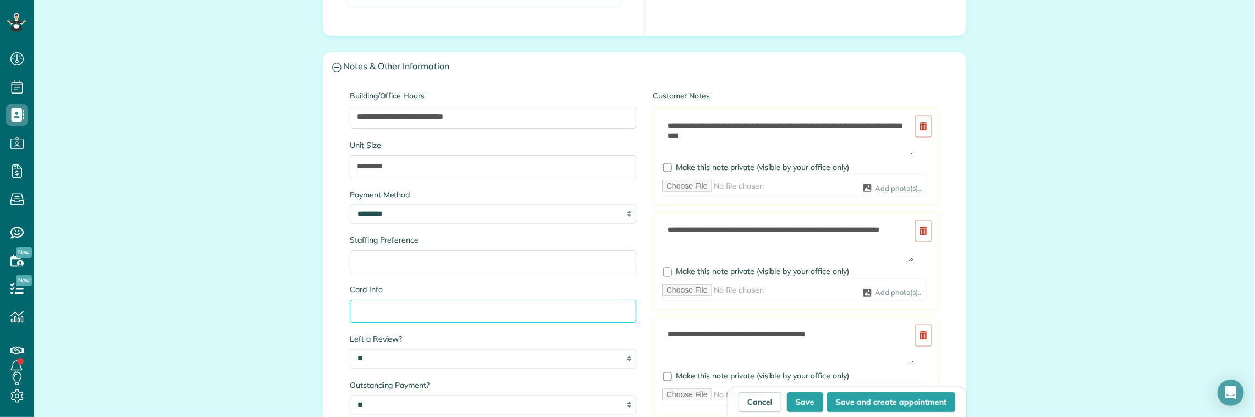
click at [404, 322] on input "Card Info" at bounding box center [493, 311] width 287 height 23
paste input "*****"
type input "**********"
click at [801, 401] on button "Save" at bounding box center [805, 402] width 36 height 20
type input "**********"
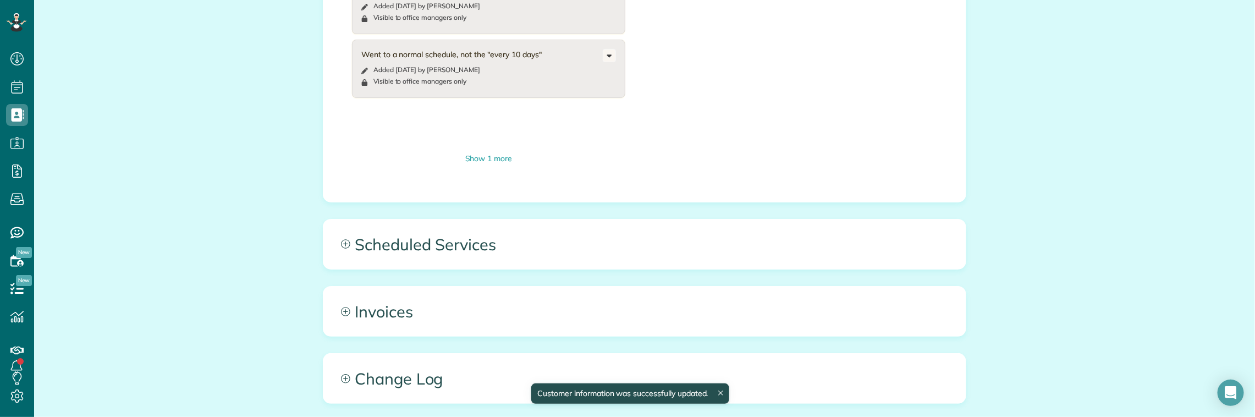
scroll to position [894, 0]
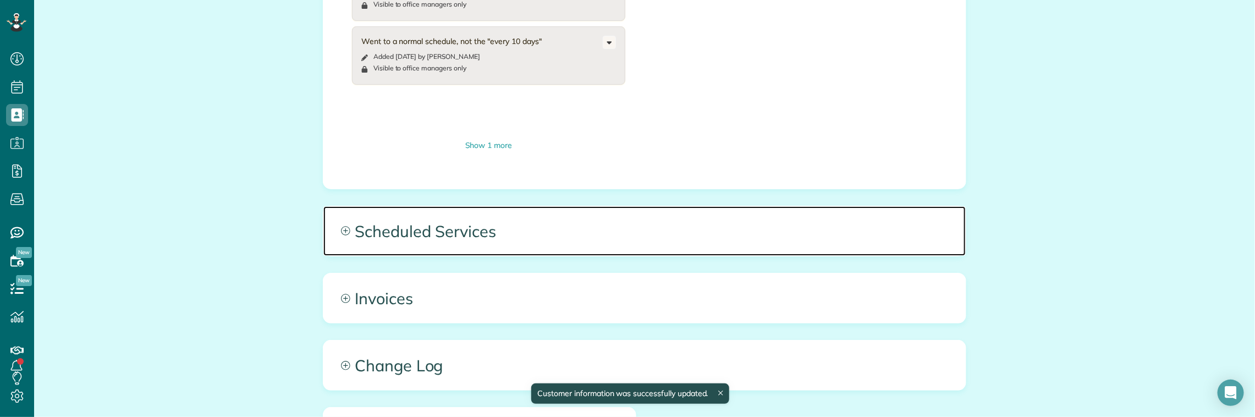
click at [520, 206] on span "Scheduled Services" at bounding box center [644, 231] width 643 height 50
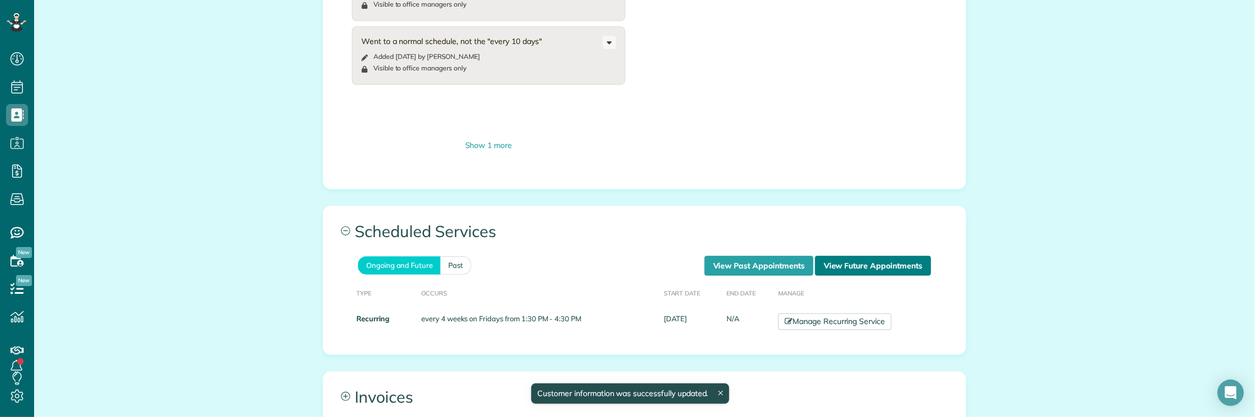
click at [865, 256] on link "View Future Appointments" at bounding box center [873, 266] width 116 height 20
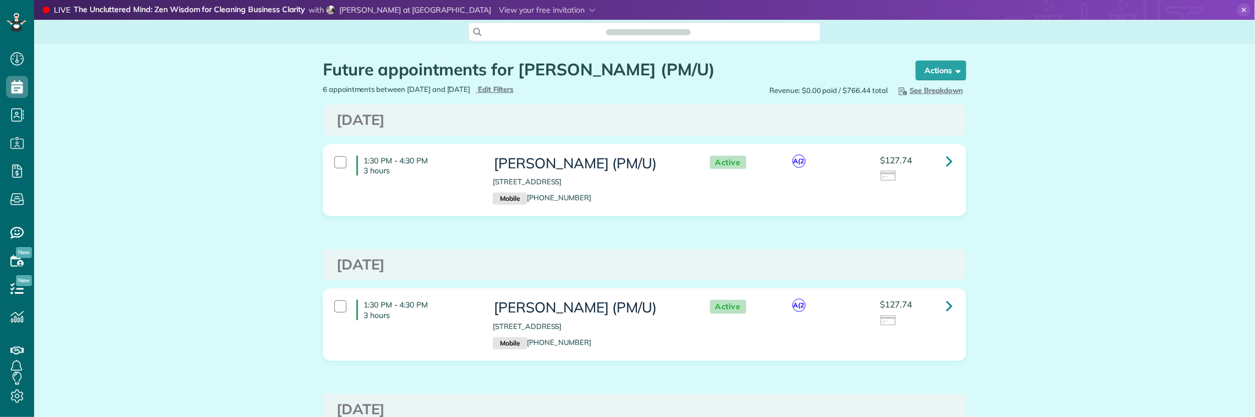
scroll to position [417, 34]
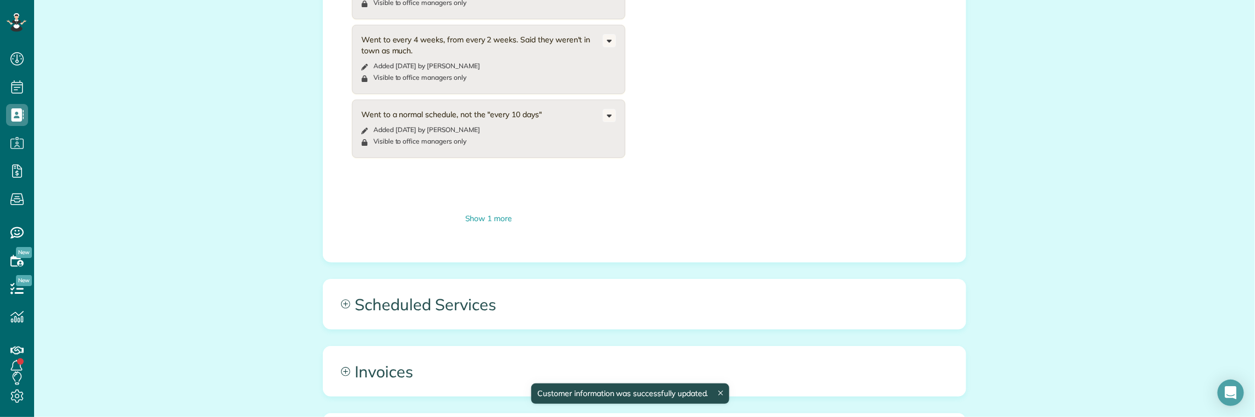
scroll to position [825, 0]
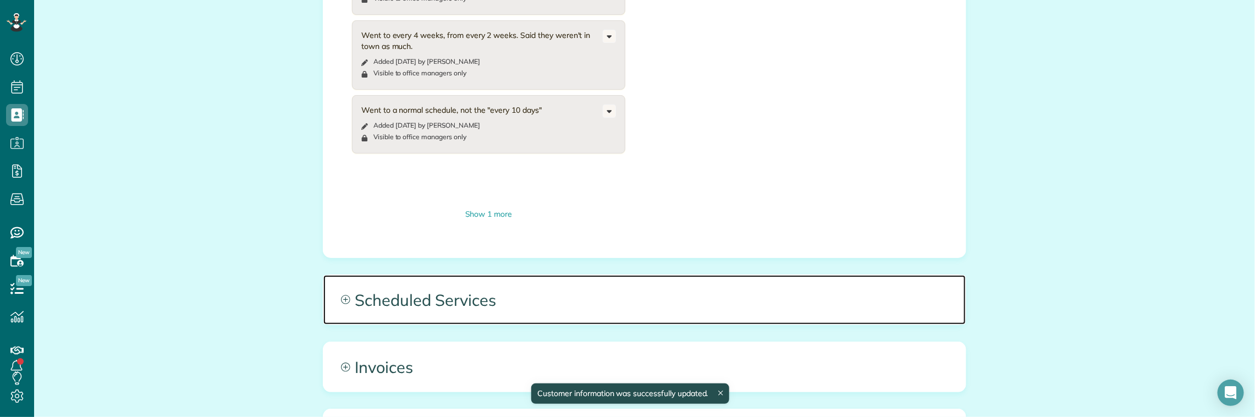
click at [526, 275] on span "Scheduled Services" at bounding box center [644, 300] width 643 height 50
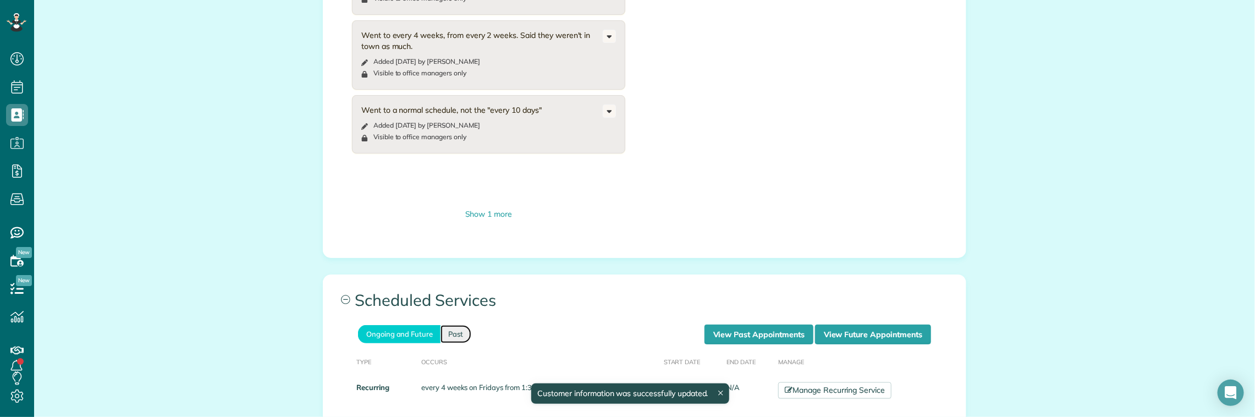
click at [457, 325] on link "Past" at bounding box center [456, 334] width 31 height 18
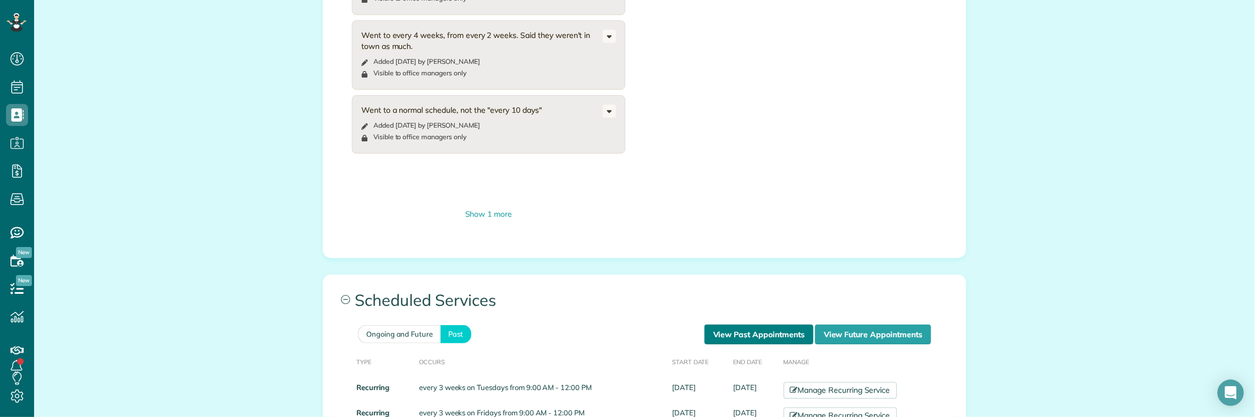
click at [718, 325] on link "View Past Appointments" at bounding box center [759, 335] width 109 height 20
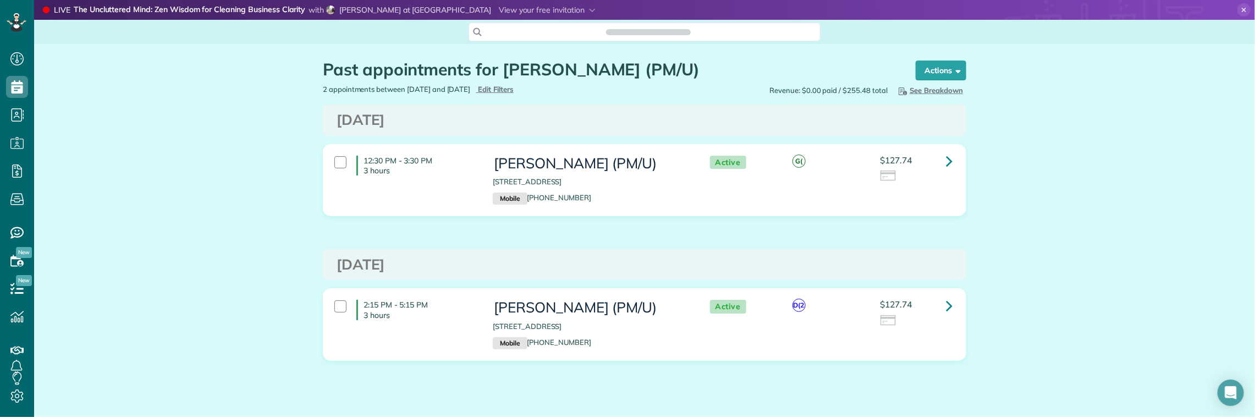
scroll to position [4, 4]
